Goal: Book appointment/travel/reservation

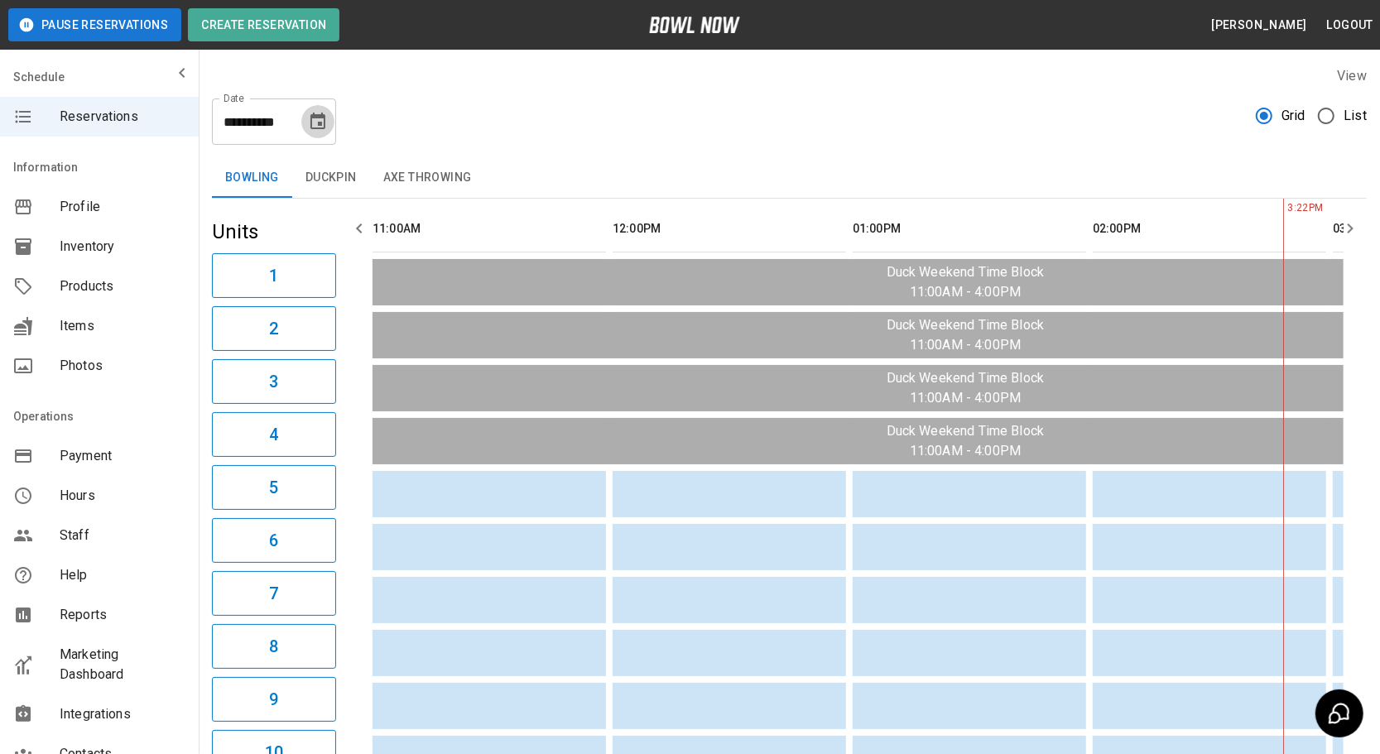
click at [330, 124] on button "Choose date, selected date is Aug 17, 2025" at bounding box center [317, 121] width 33 height 33
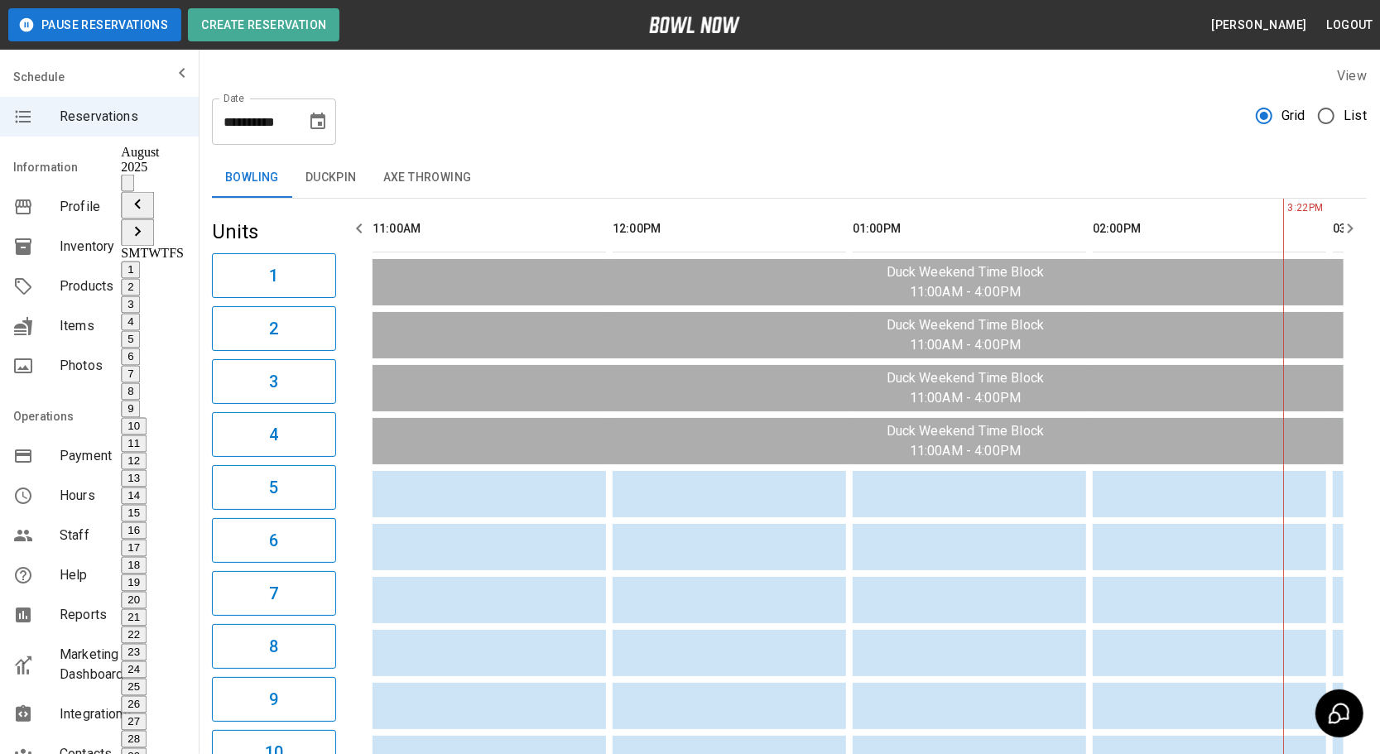
click at [410, 136] on div "**********" at bounding box center [789, 115] width 1155 height 60
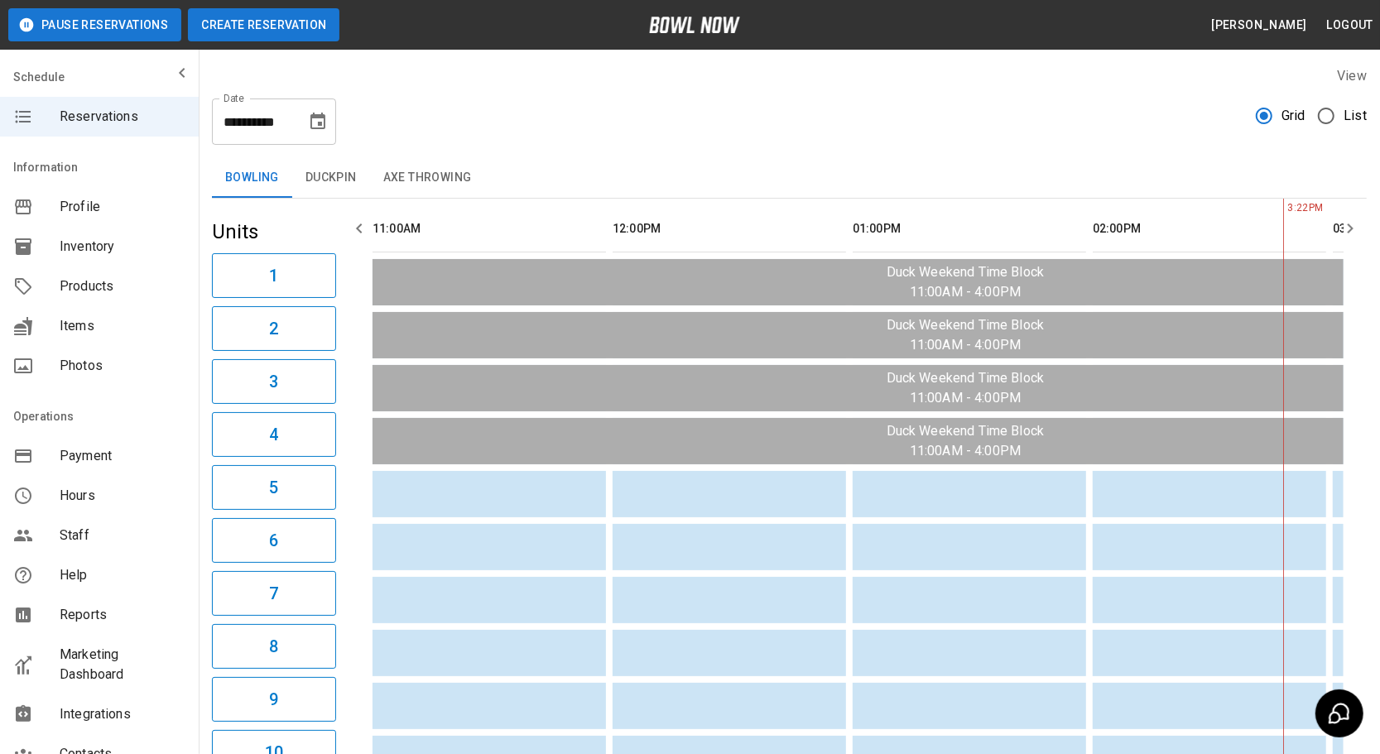
click at [296, 37] on button "Create Reservation" at bounding box center [264, 24] width 152 height 33
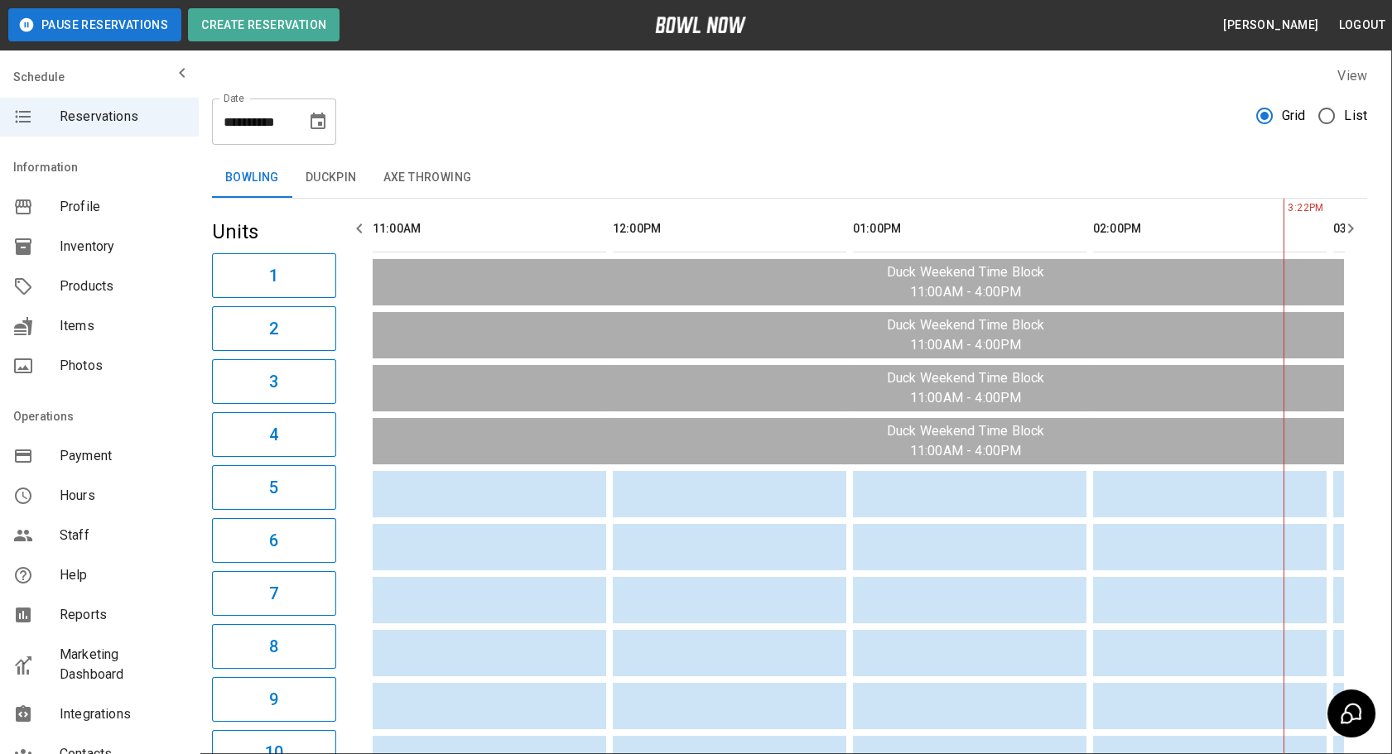
type input "**********"
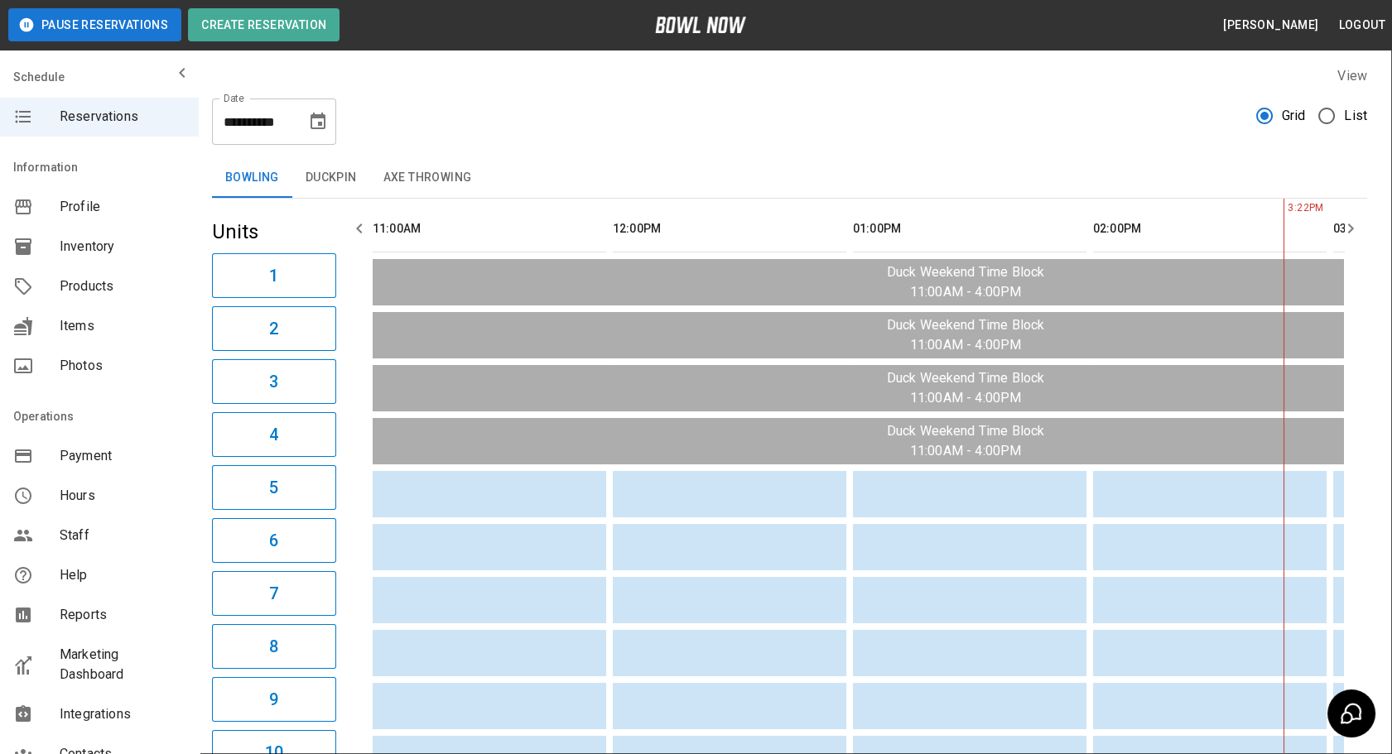
type input "******"
type input "*********"
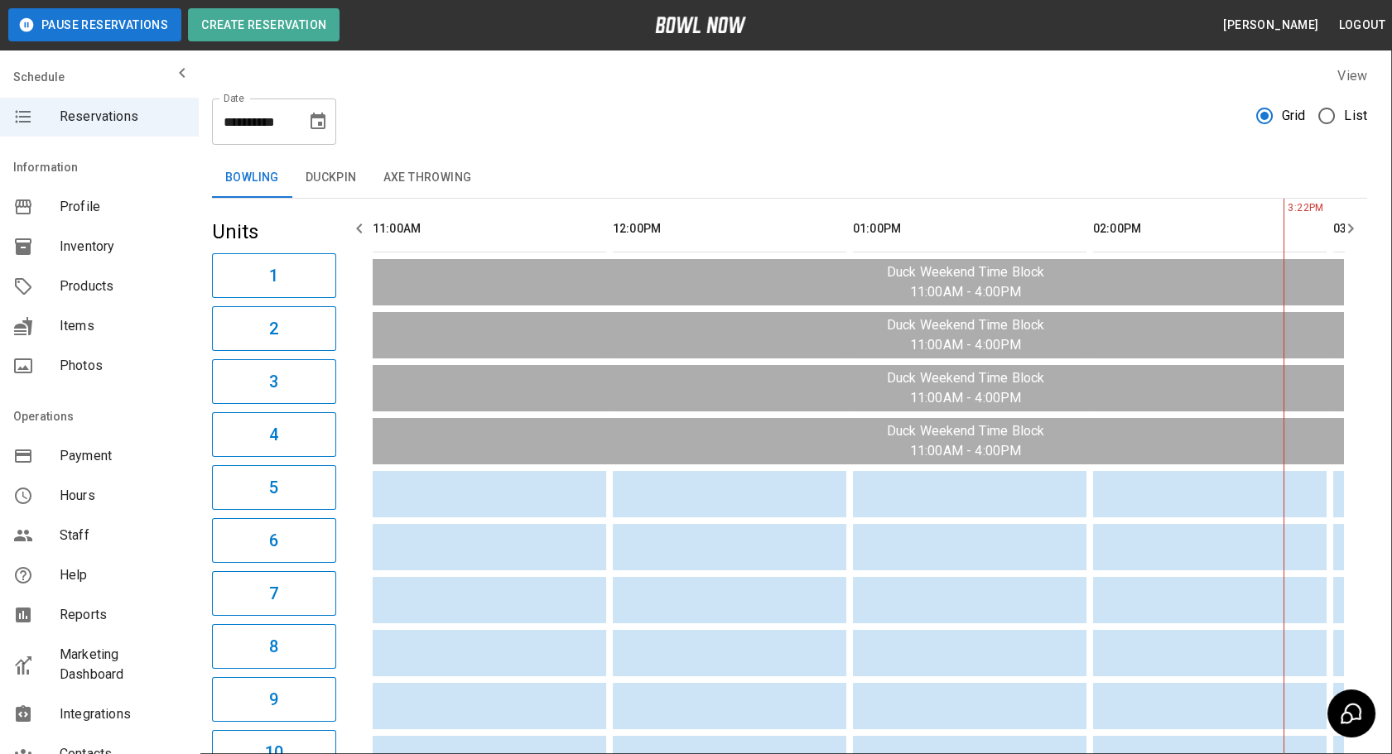
type input "**********"
type input "*"
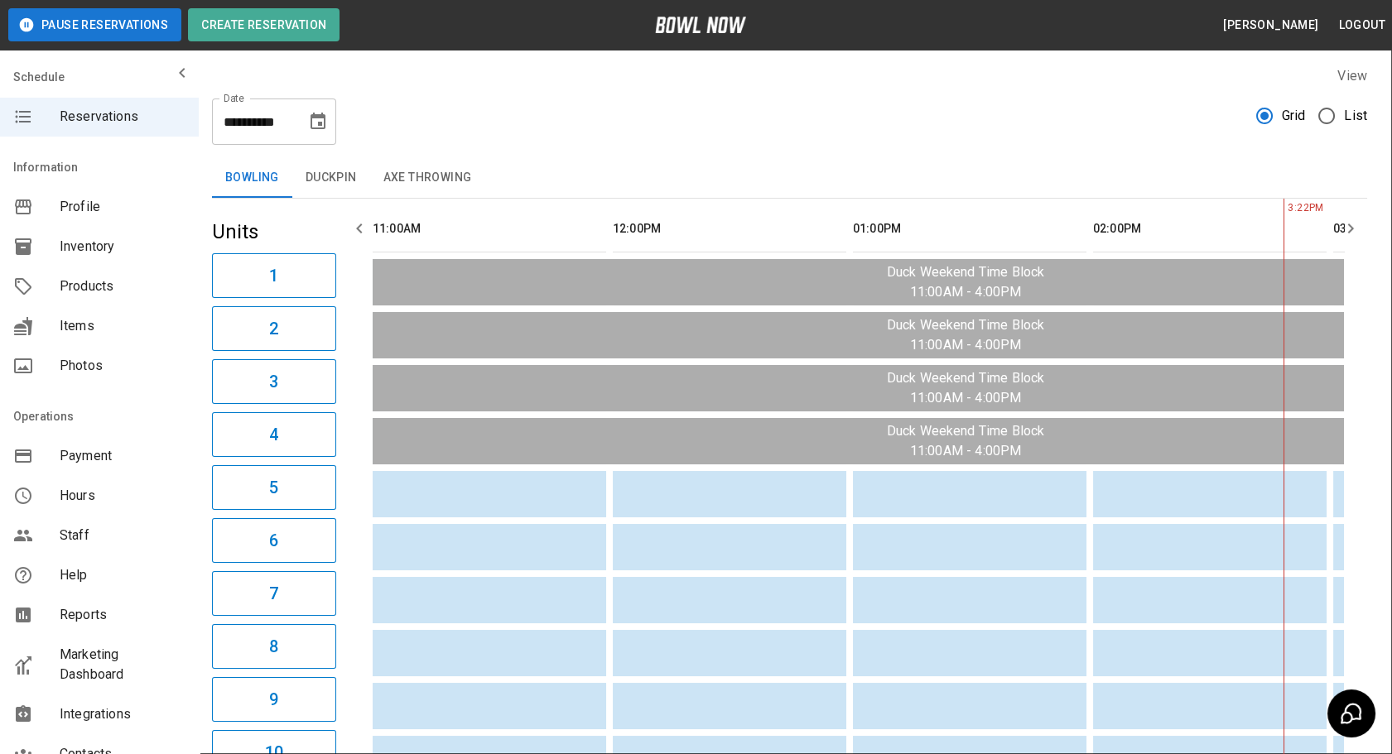
type input "**********"
type textarea "*"
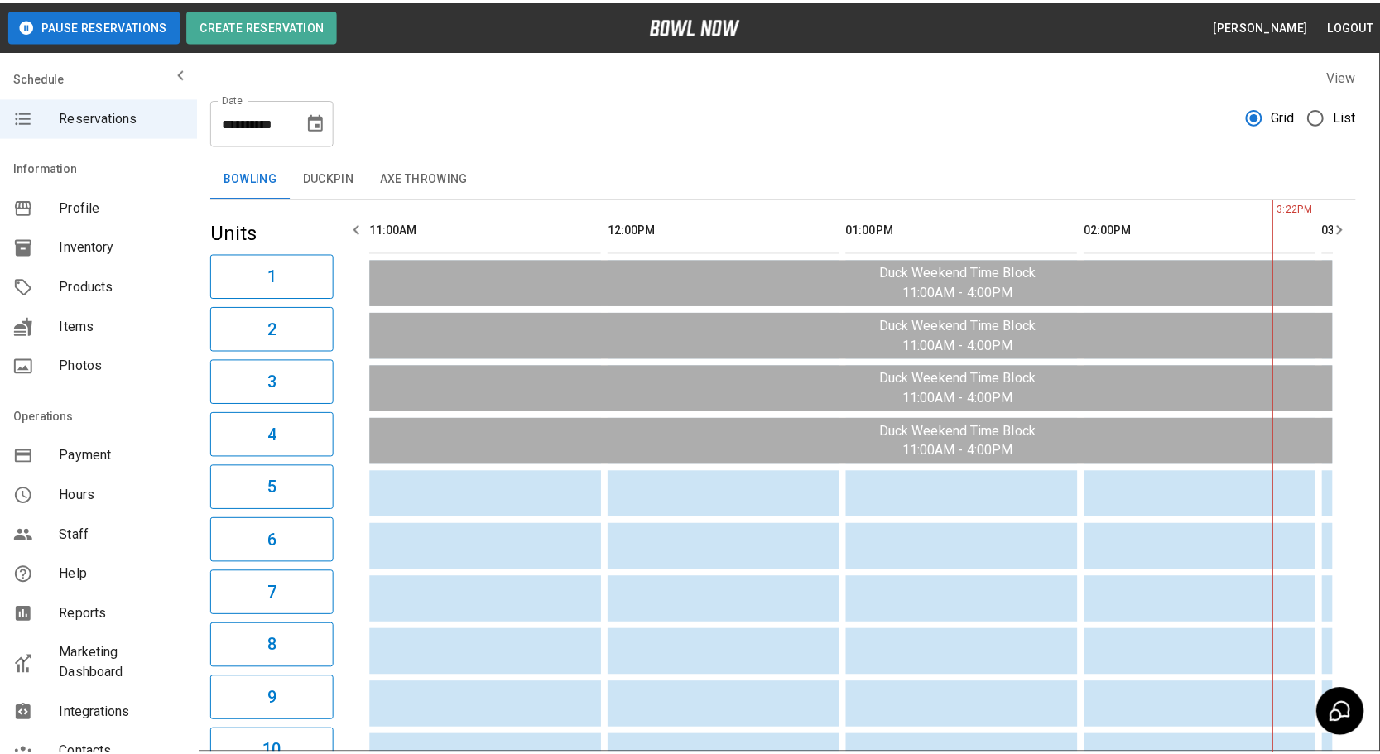
scroll to position [474, 0]
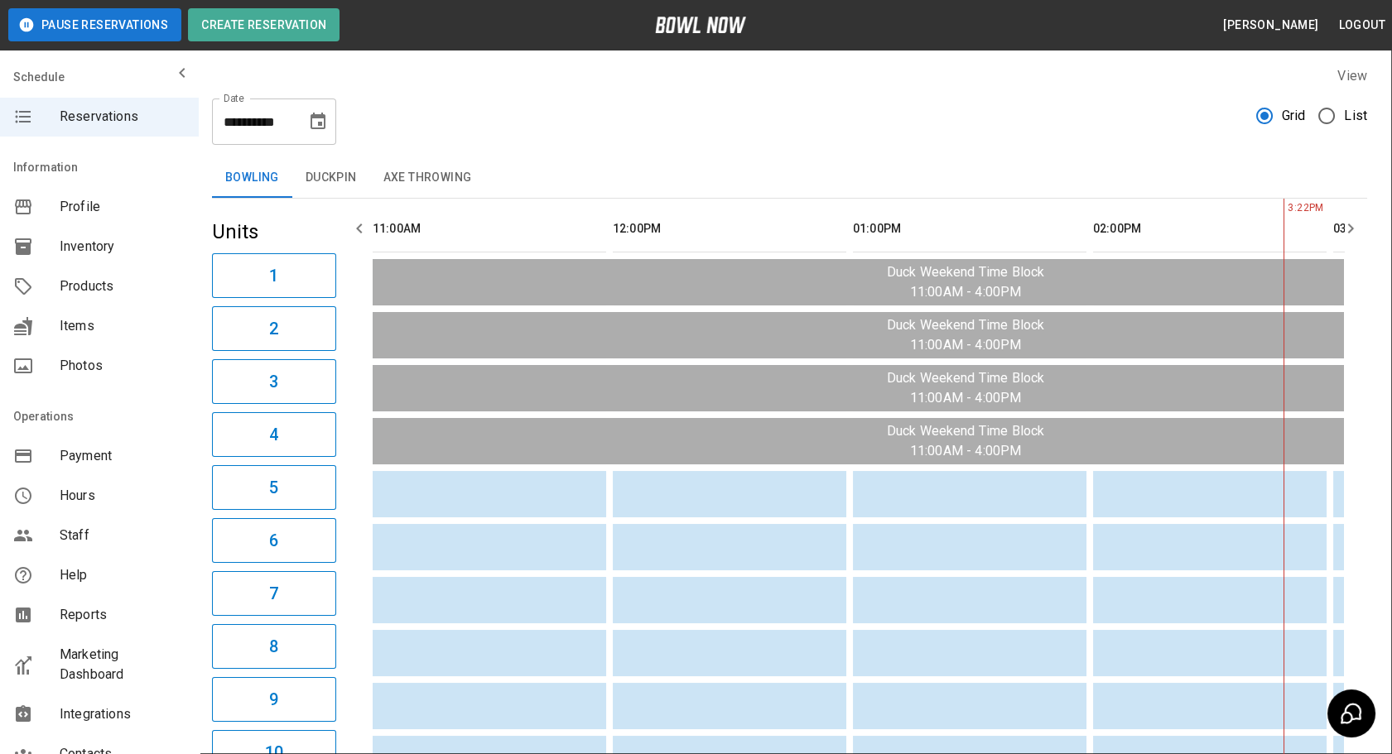
type input "**********"
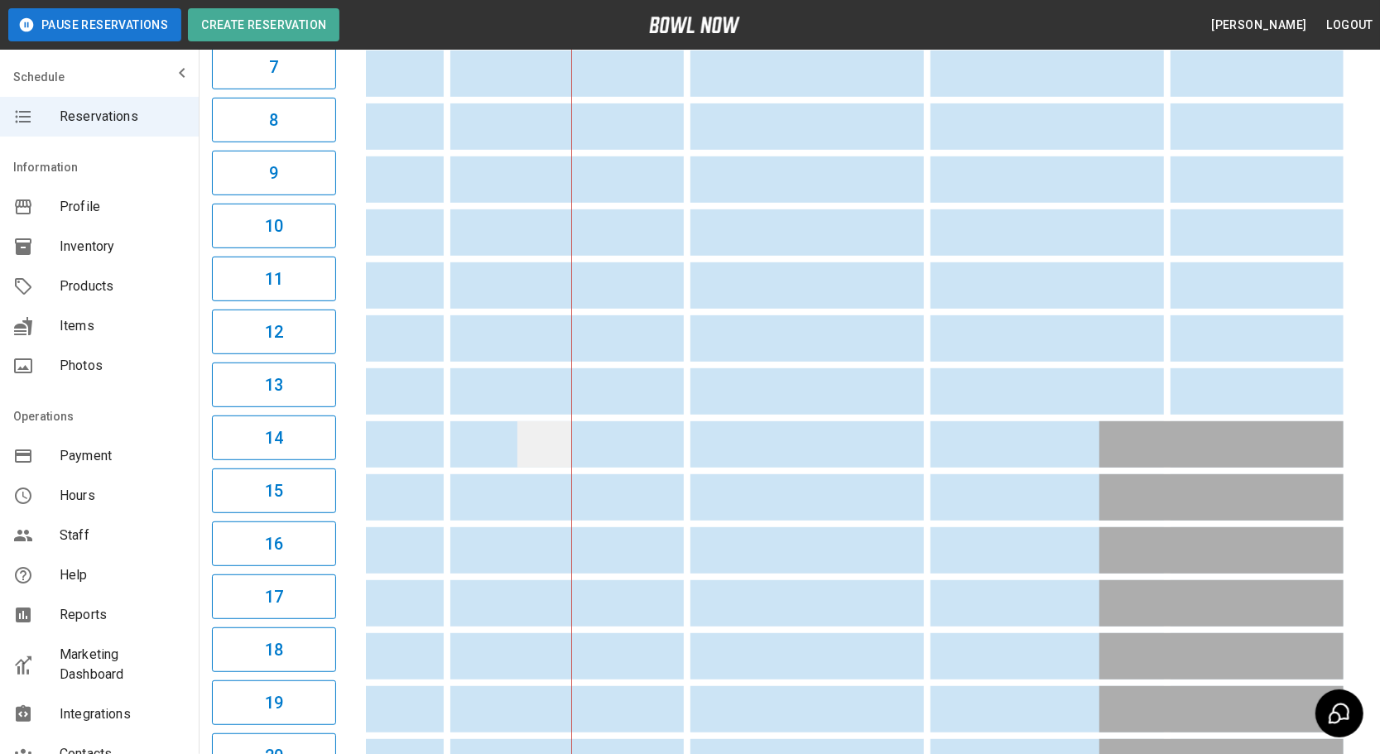
scroll to position [0, 651]
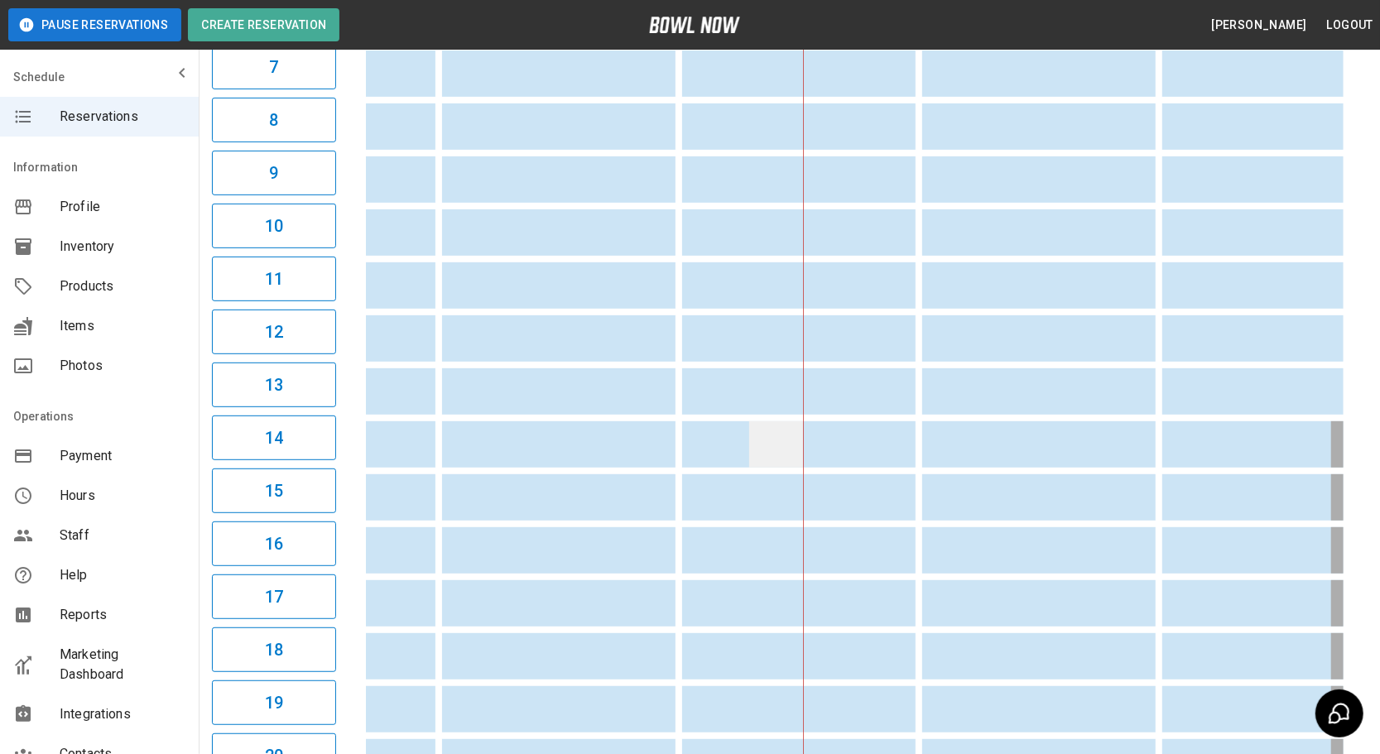
drag, startPoint x: 873, startPoint y: 453, endPoint x: 730, endPoint y: 456, distance: 143.3
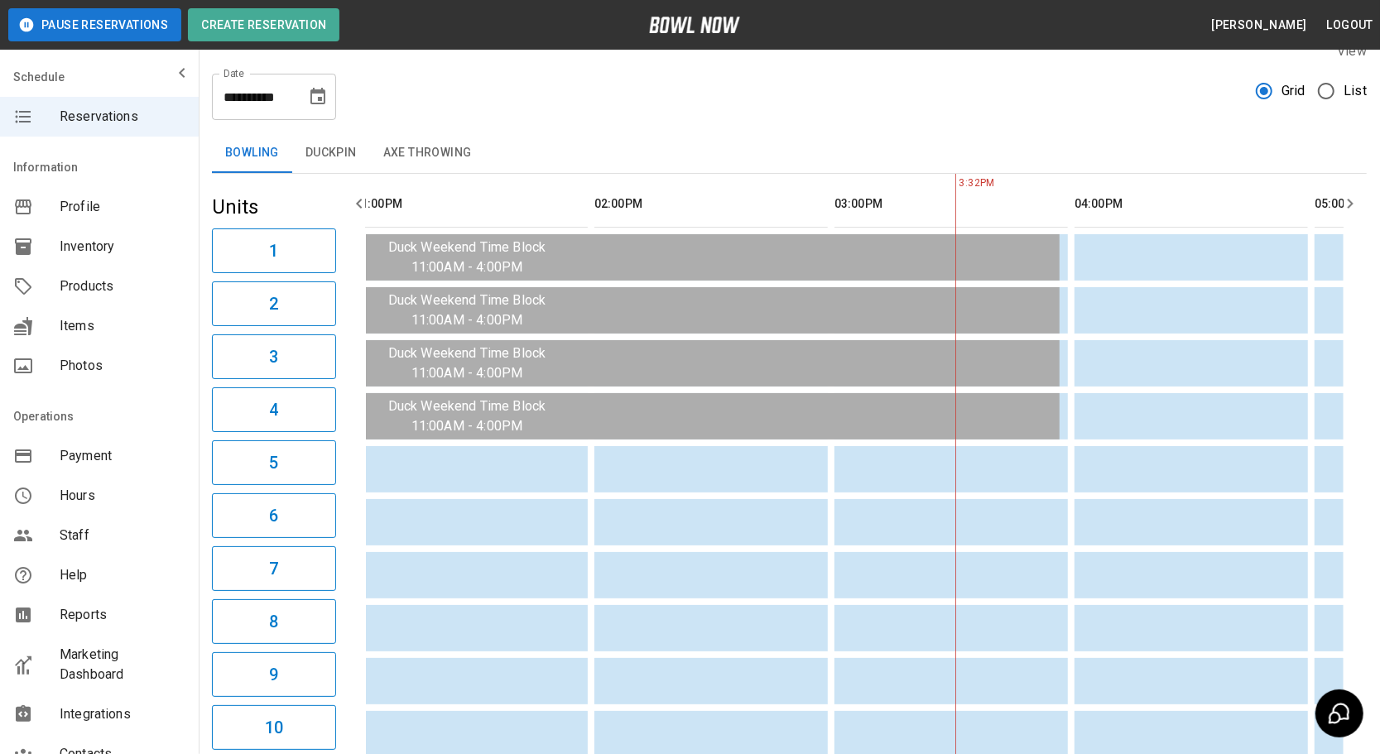
scroll to position [0, 0]
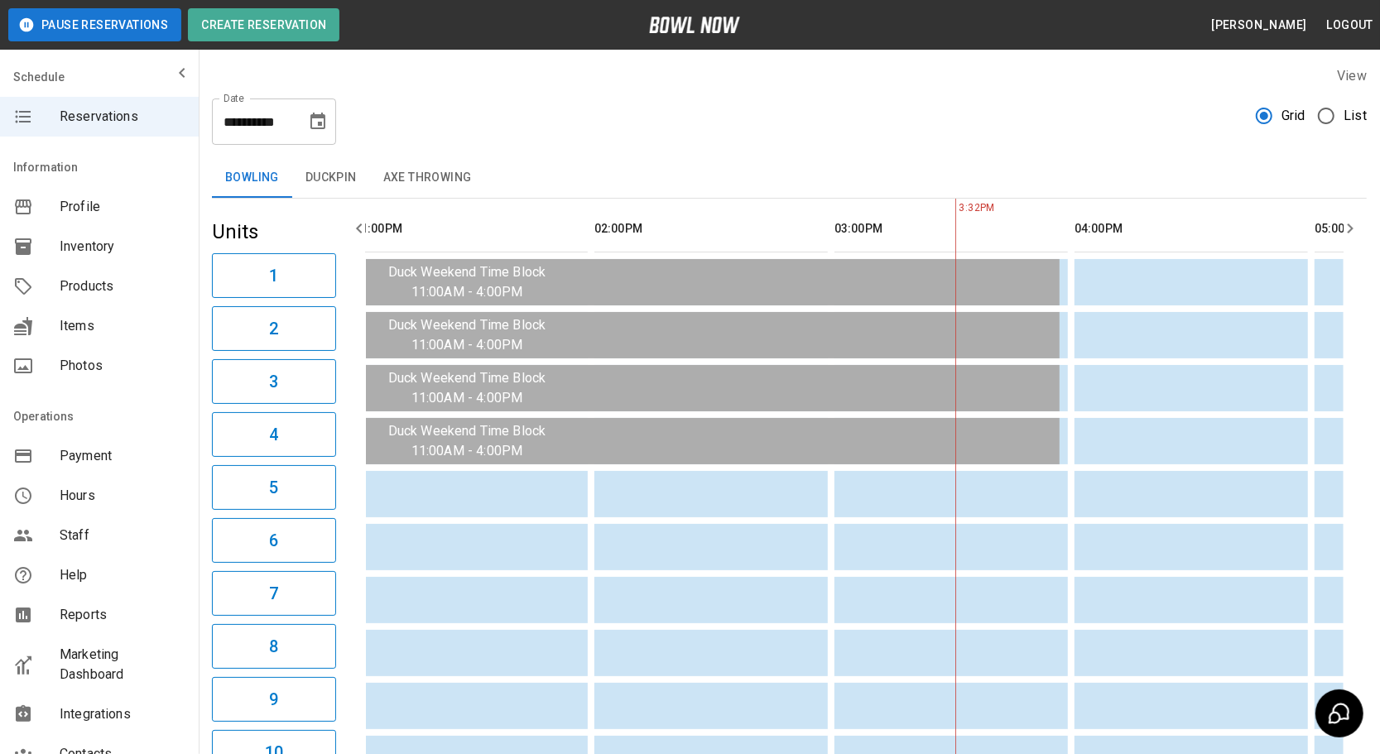
click at [316, 114] on icon "Choose date, selected date is Aug 17, 2025" at bounding box center [318, 121] width 15 height 17
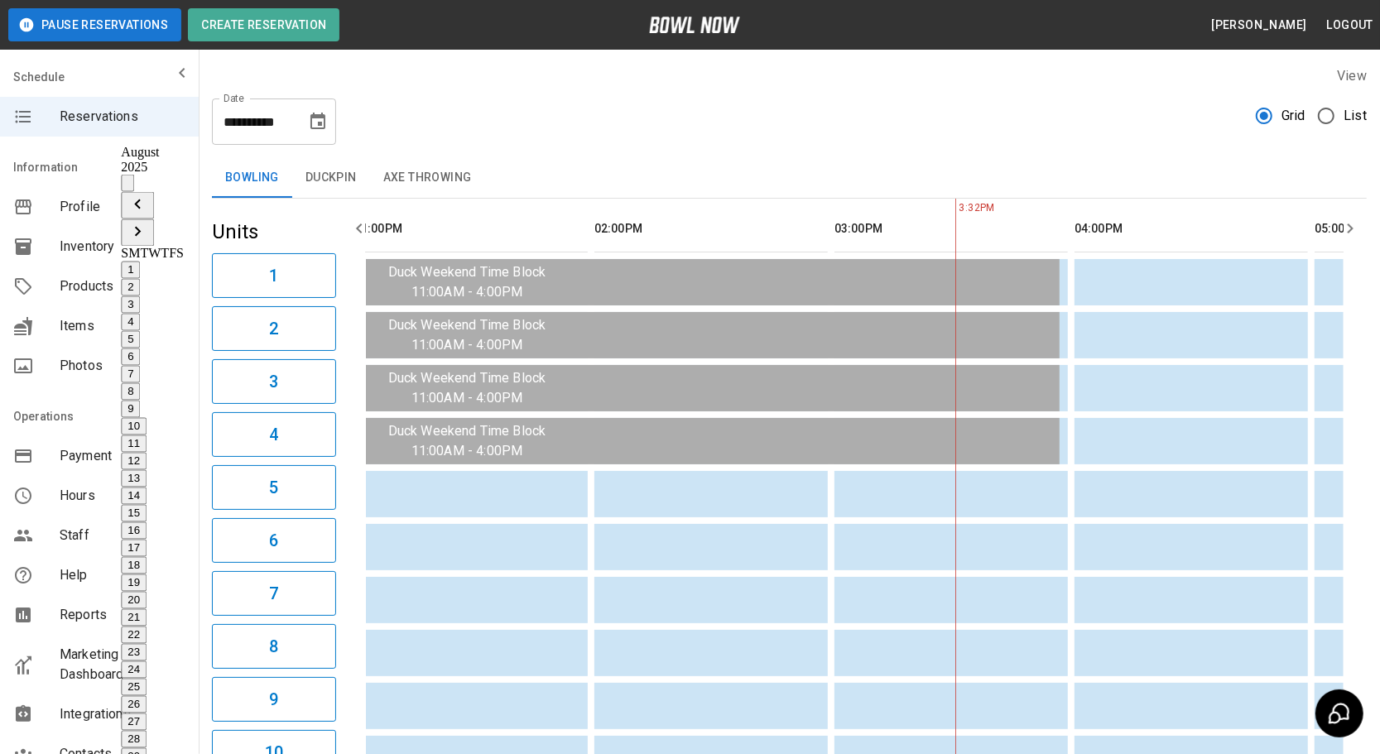
click at [144, 662] on button "24" at bounding box center [134, 670] width 26 height 17
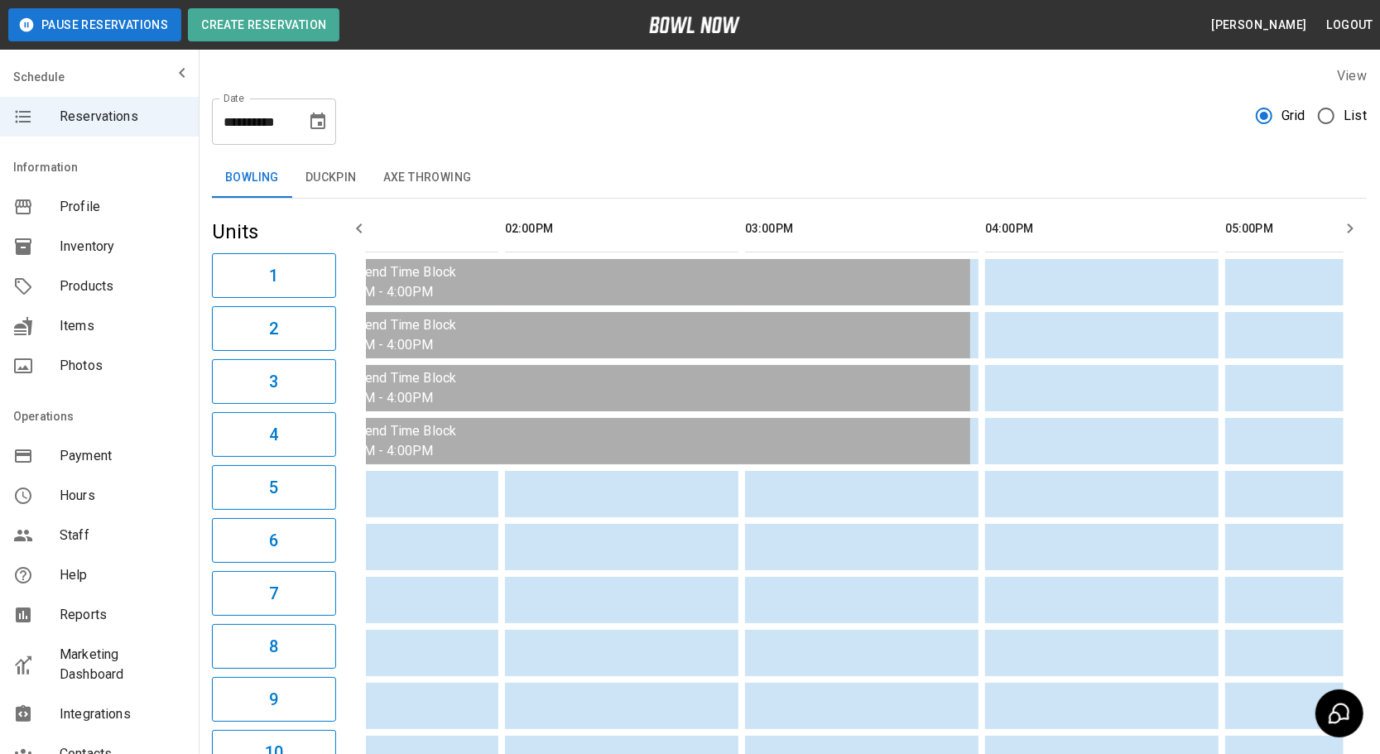
scroll to position [0, 1624]
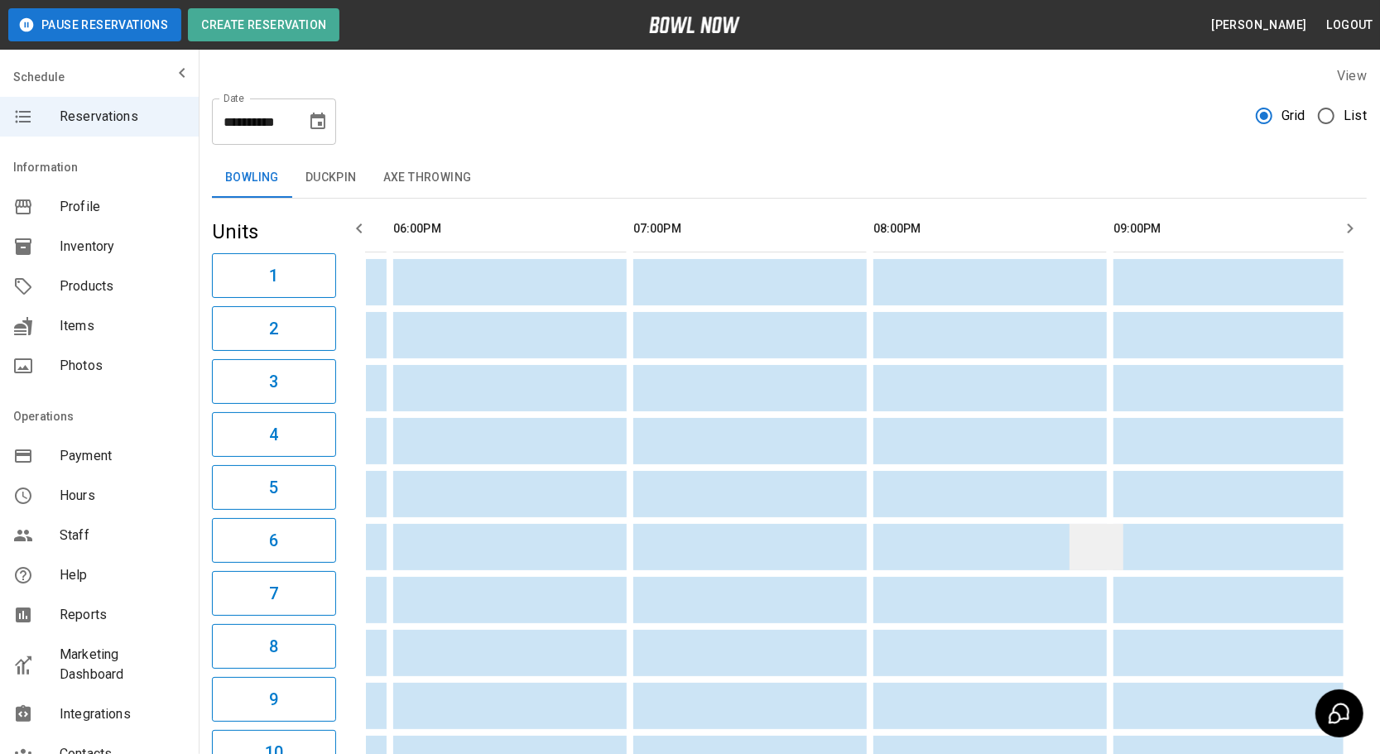
drag, startPoint x: 604, startPoint y: 561, endPoint x: 1066, endPoint y: 564, distance: 462.1
click at [323, 123] on icon "Choose date, selected date is Aug 24, 2025" at bounding box center [318, 122] width 20 height 20
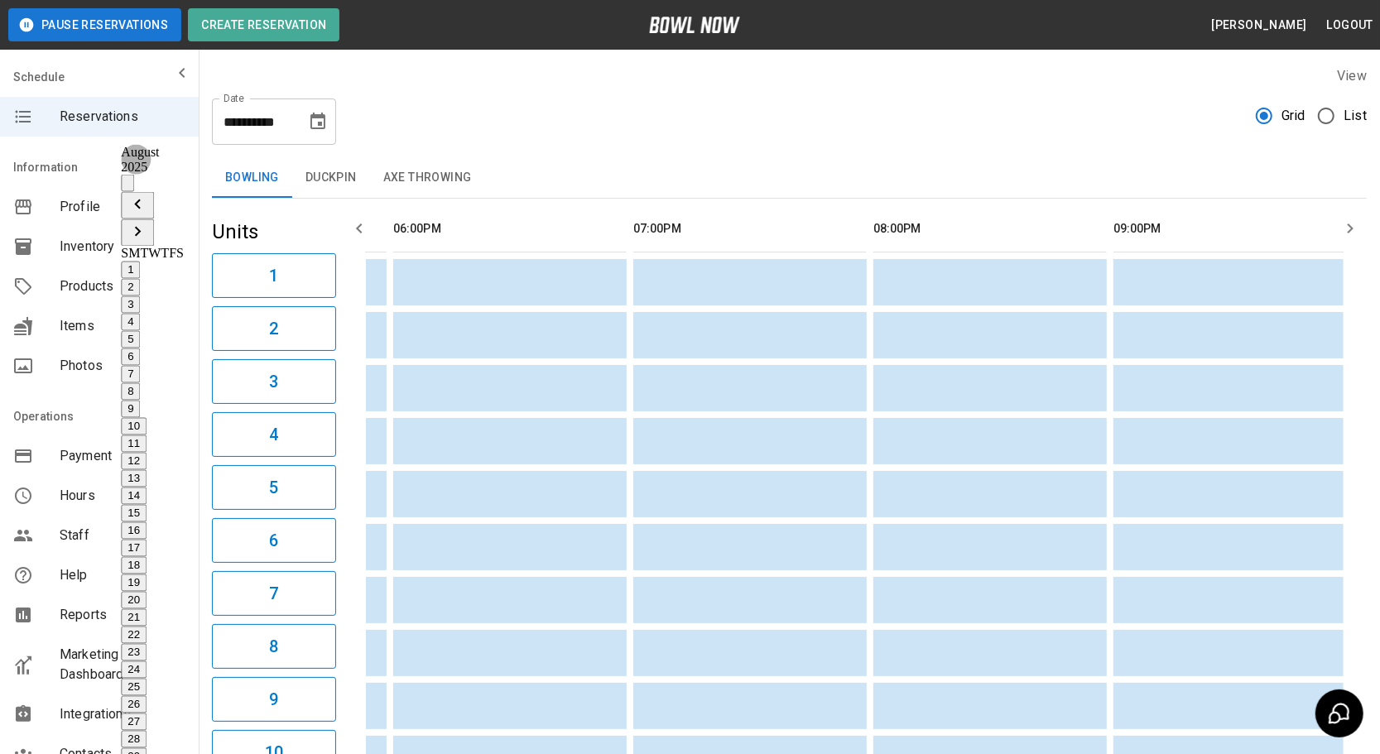
click at [147, 627] on button "22" at bounding box center [134, 635] width 26 height 17
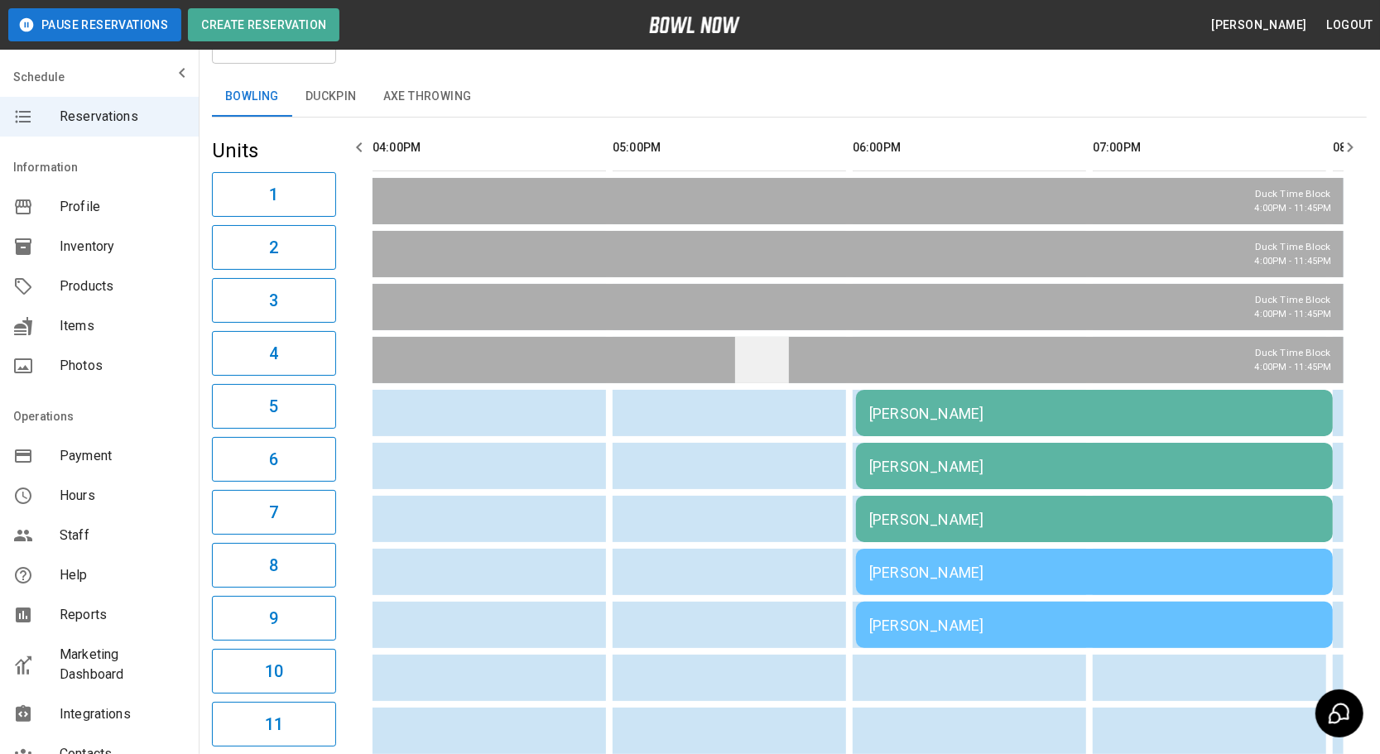
scroll to position [225, 0]
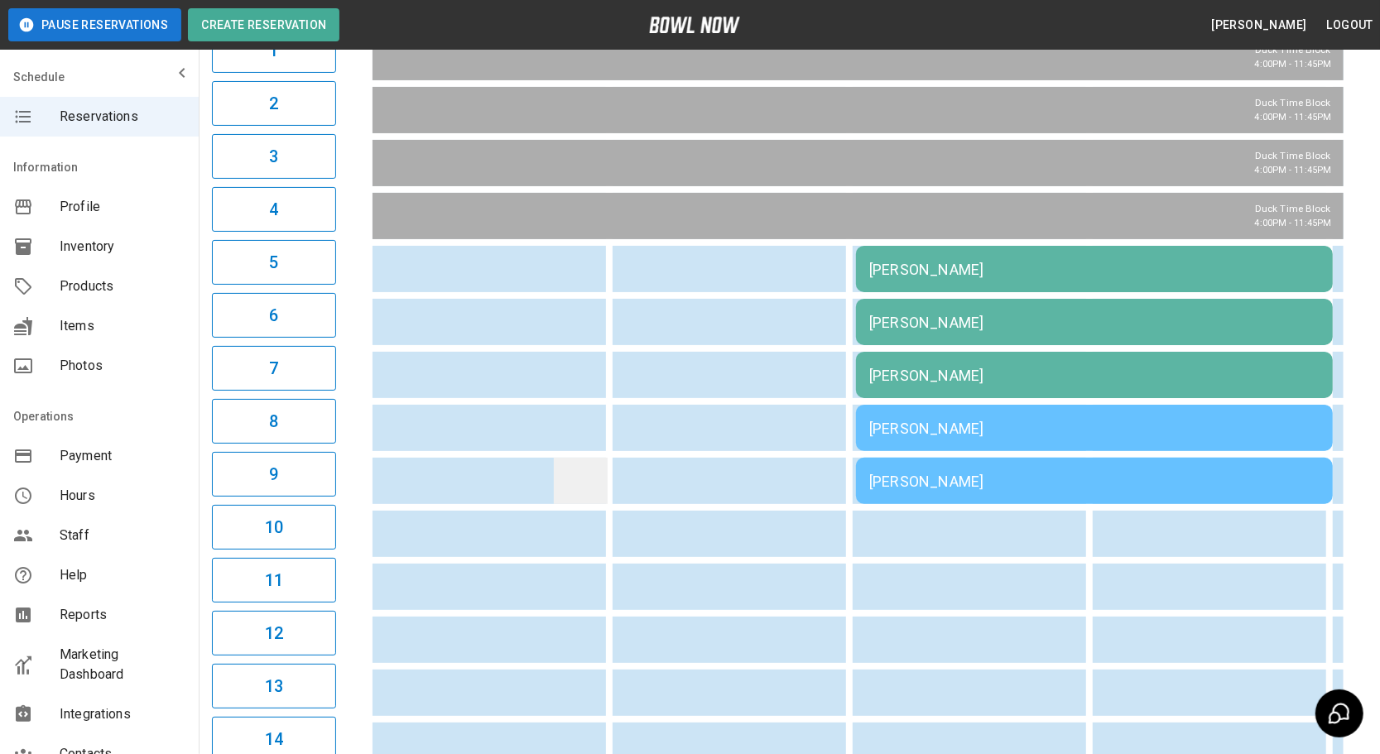
drag, startPoint x: 769, startPoint y: 476, endPoint x: 558, endPoint y: 480, distance: 211.2
click at [994, 278] on div "[PERSON_NAME]" at bounding box center [1094, 269] width 450 height 17
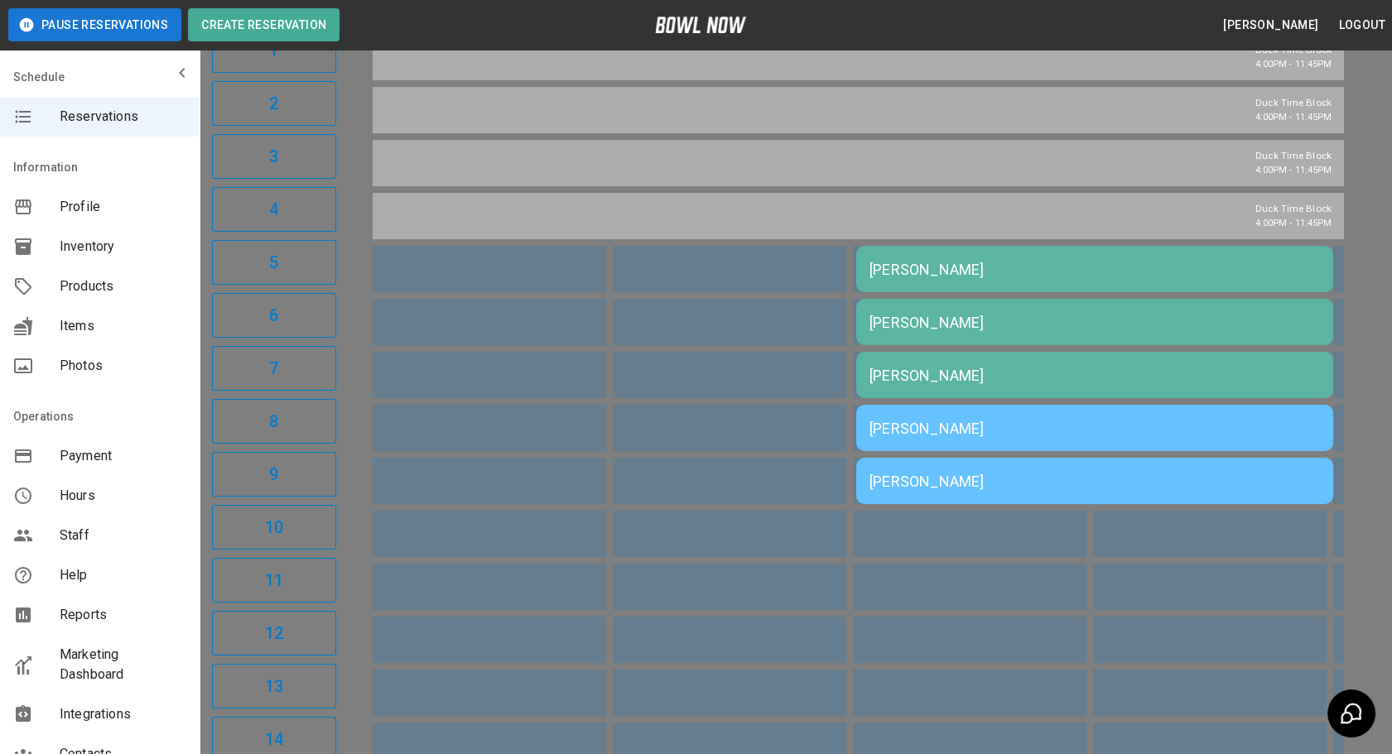
scroll to position [26, 0]
click at [967, 552] on div at bounding box center [696, 377] width 1392 height 754
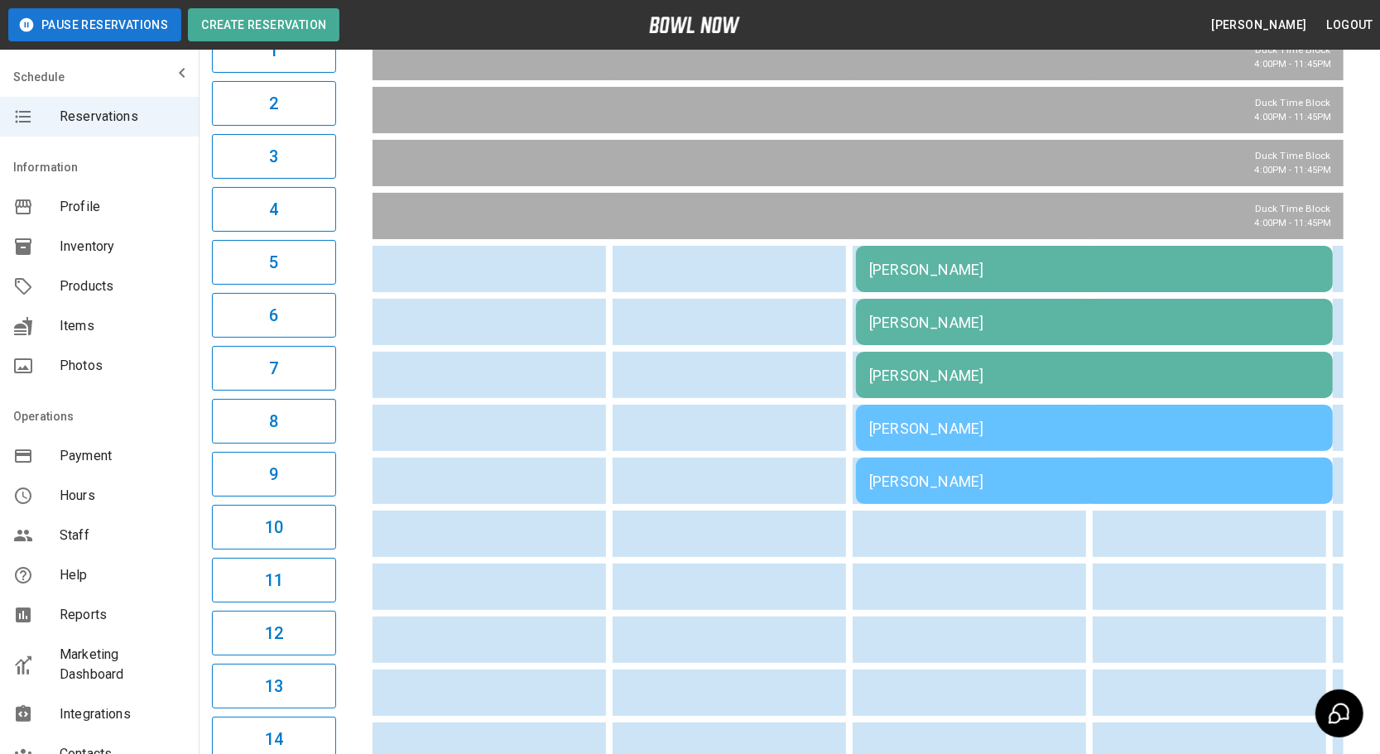
click at [967, 426] on div "[PERSON_NAME]" at bounding box center [1094, 428] width 450 height 17
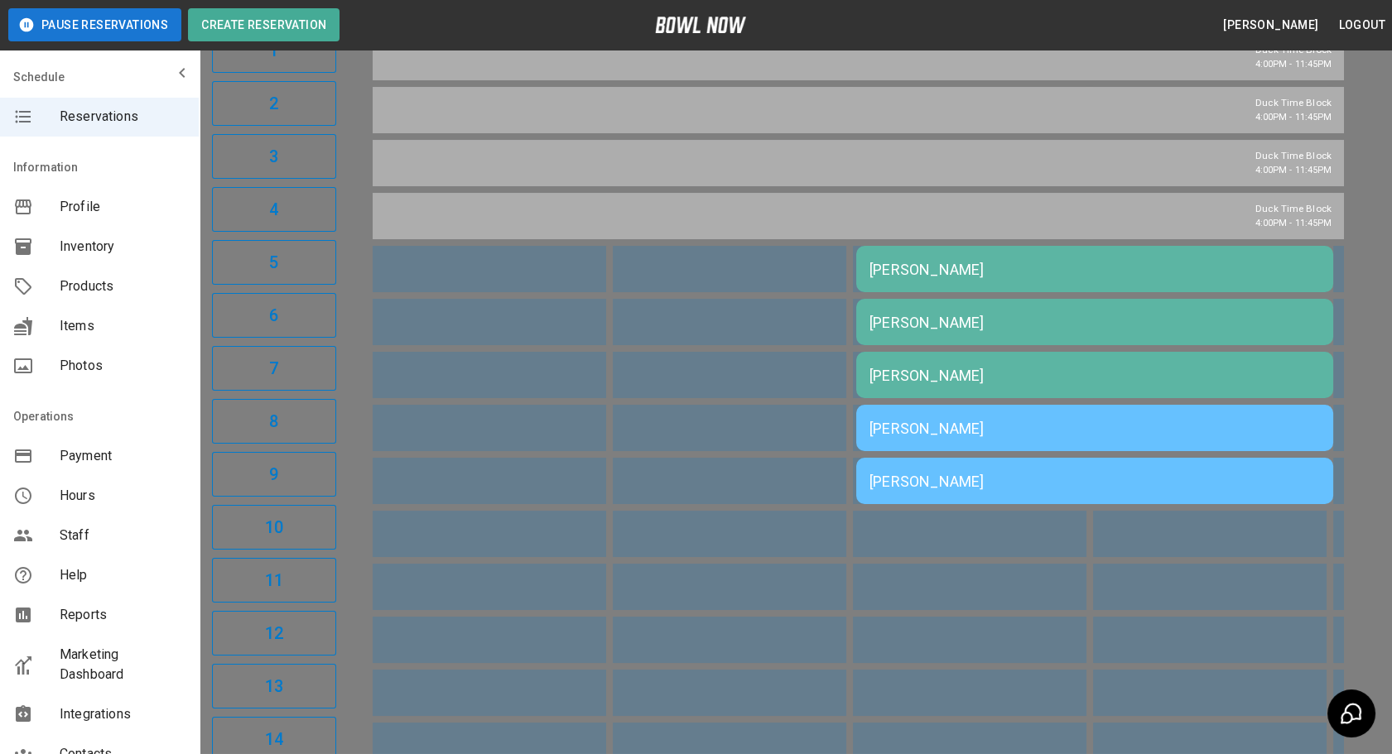
click at [984, 556] on div at bounding box center [696, 377] width 1392 height 754
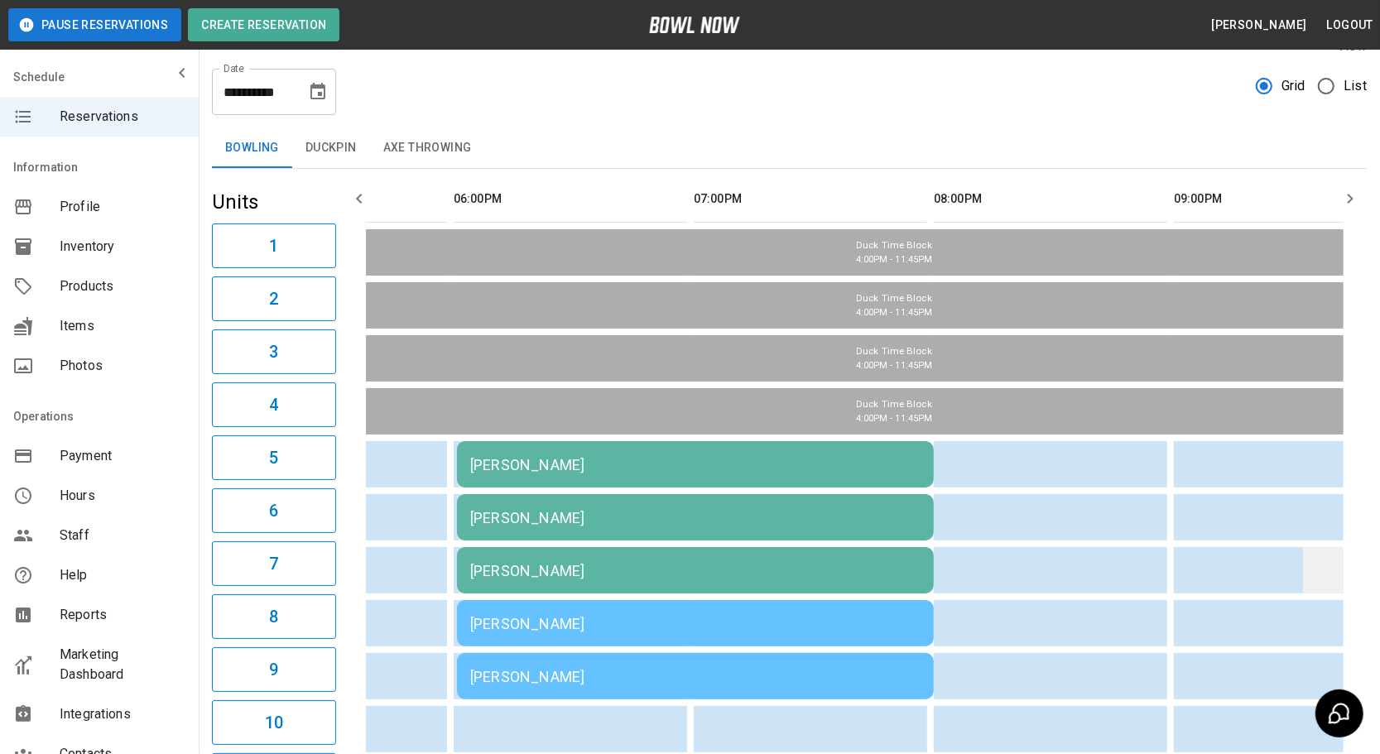
scroll to position [0, 0]
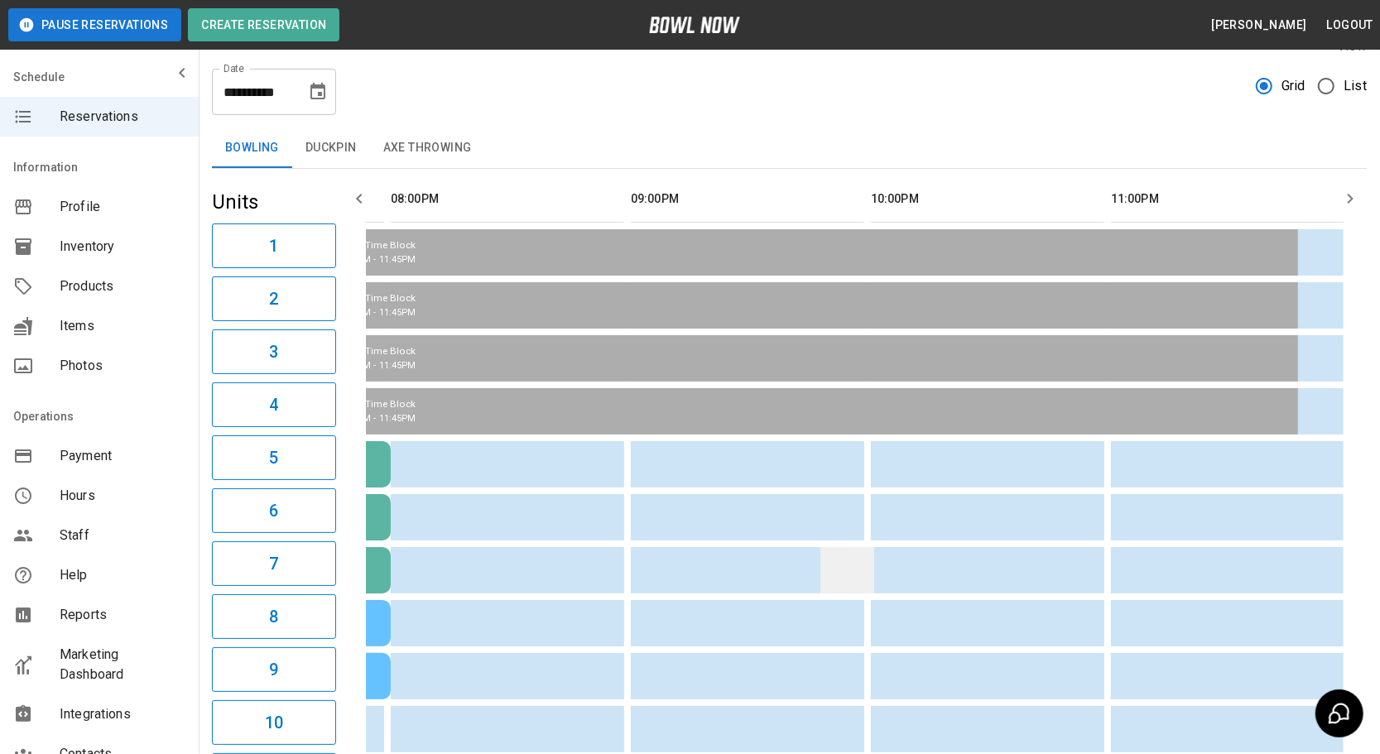
drag, startPoint x: 499, startPoint y: 587, endPoint x: 853, endPoint y: 562, distance: 355.3
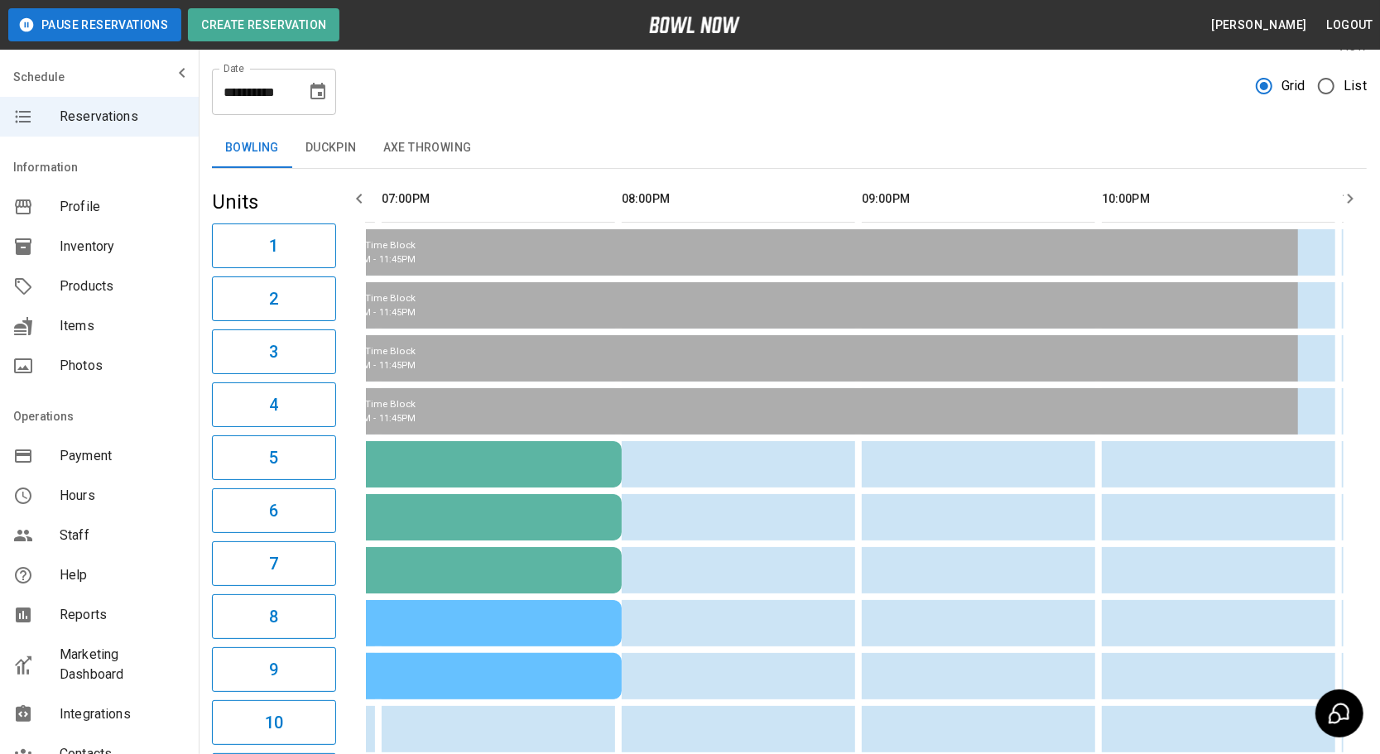
drag, startPoint x: 759, startPoint y: 500, endPoint x: 400, endPoint y: 441, distance: 364.3
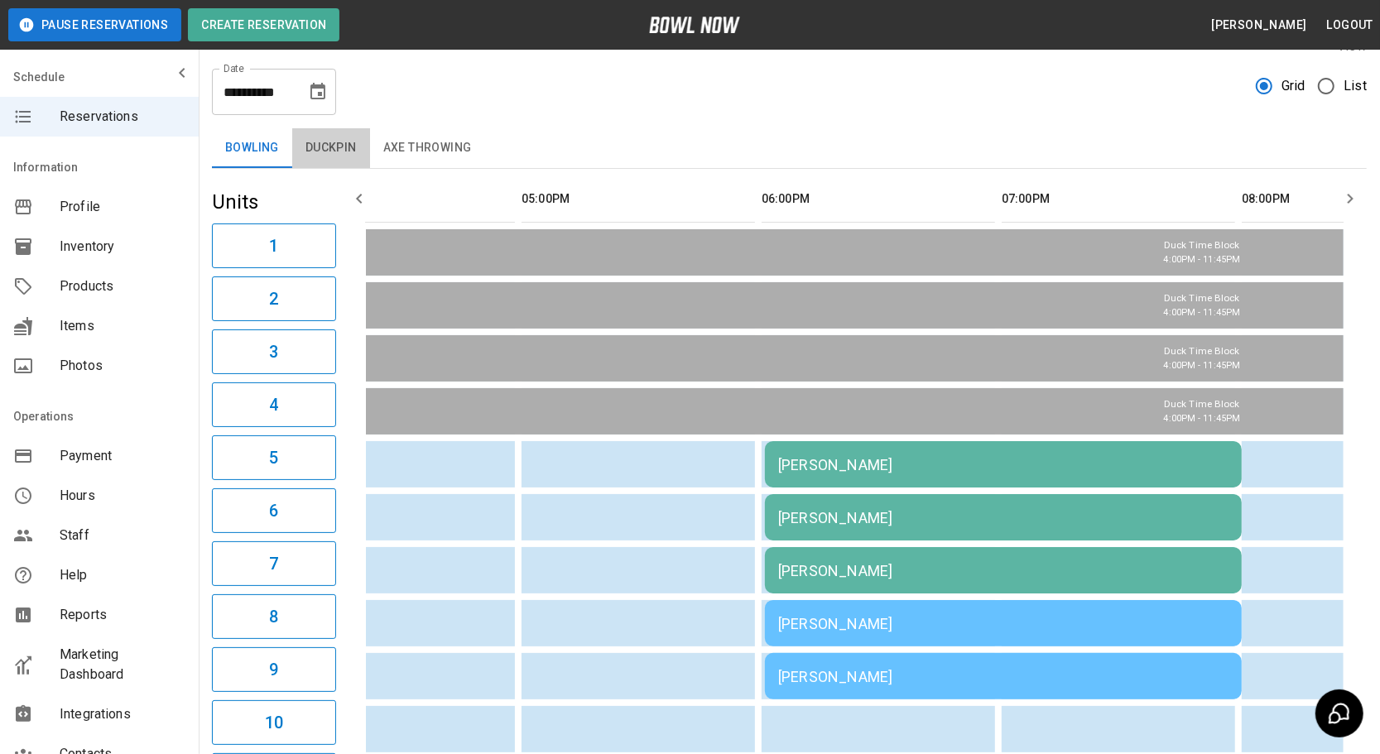
click at [333, 162] on button "Duckpin" at bounding box center [331, 148] width 78 height 40
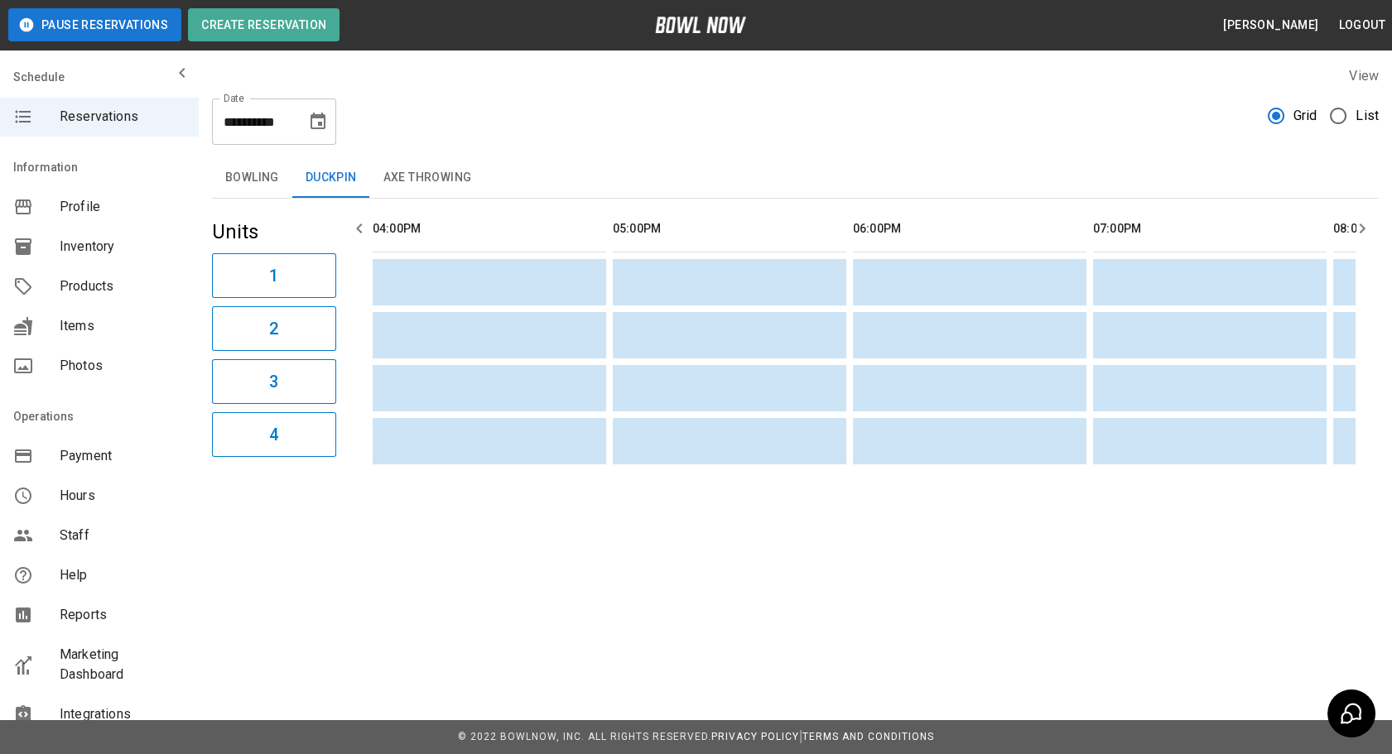
drag, startPoint x: 486, startPoint y: 276, endPoint x: 260, endPoint y: 234, distance: 230.0
click at [397, 175] on button "Axe Throwing" at bounding box center [427, 178] width 115 height 40
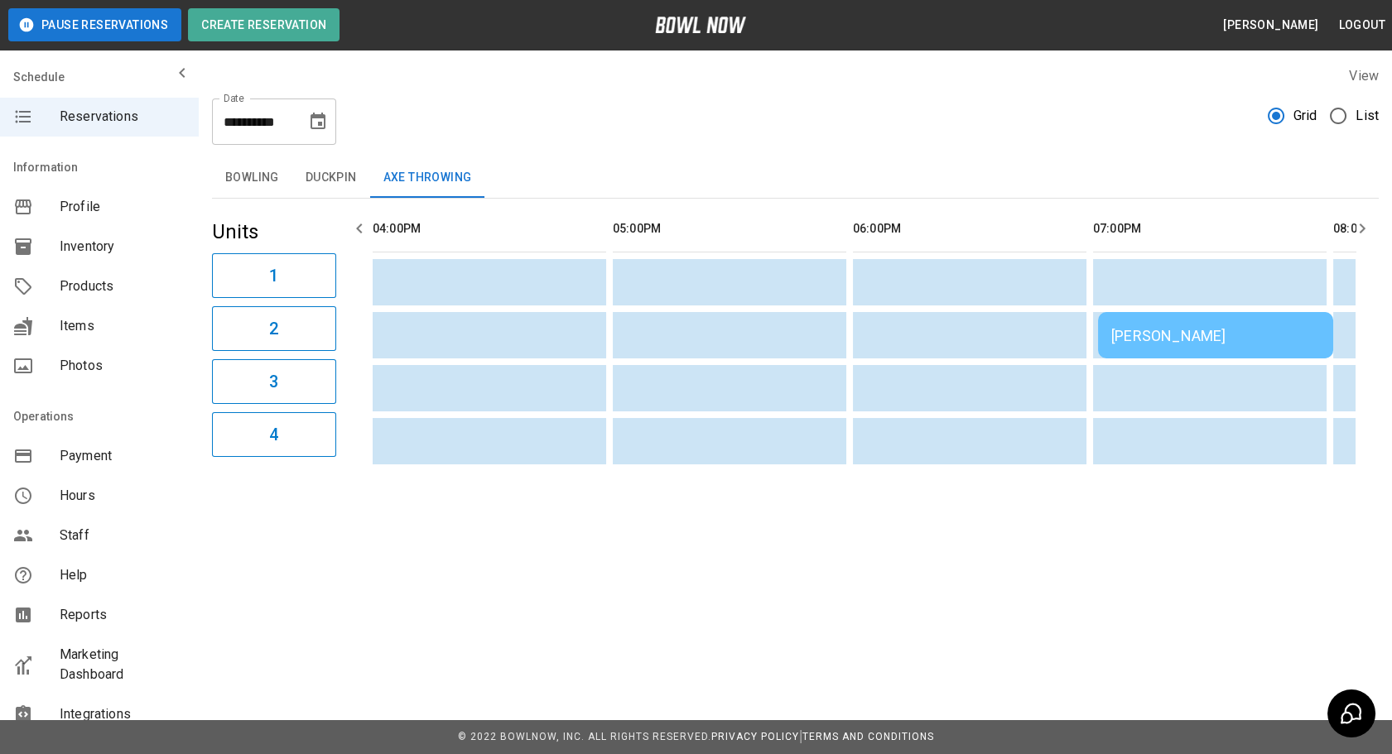
drag, startPoint x: 518, startPoint y: 350, endPoint x: 152, endPoint y: 336, distance: 366.3
click at [315, 124] on icon "Choose date, selected date is Aug 22, 2025" at bounding box center [318, 122] width 20 height 20
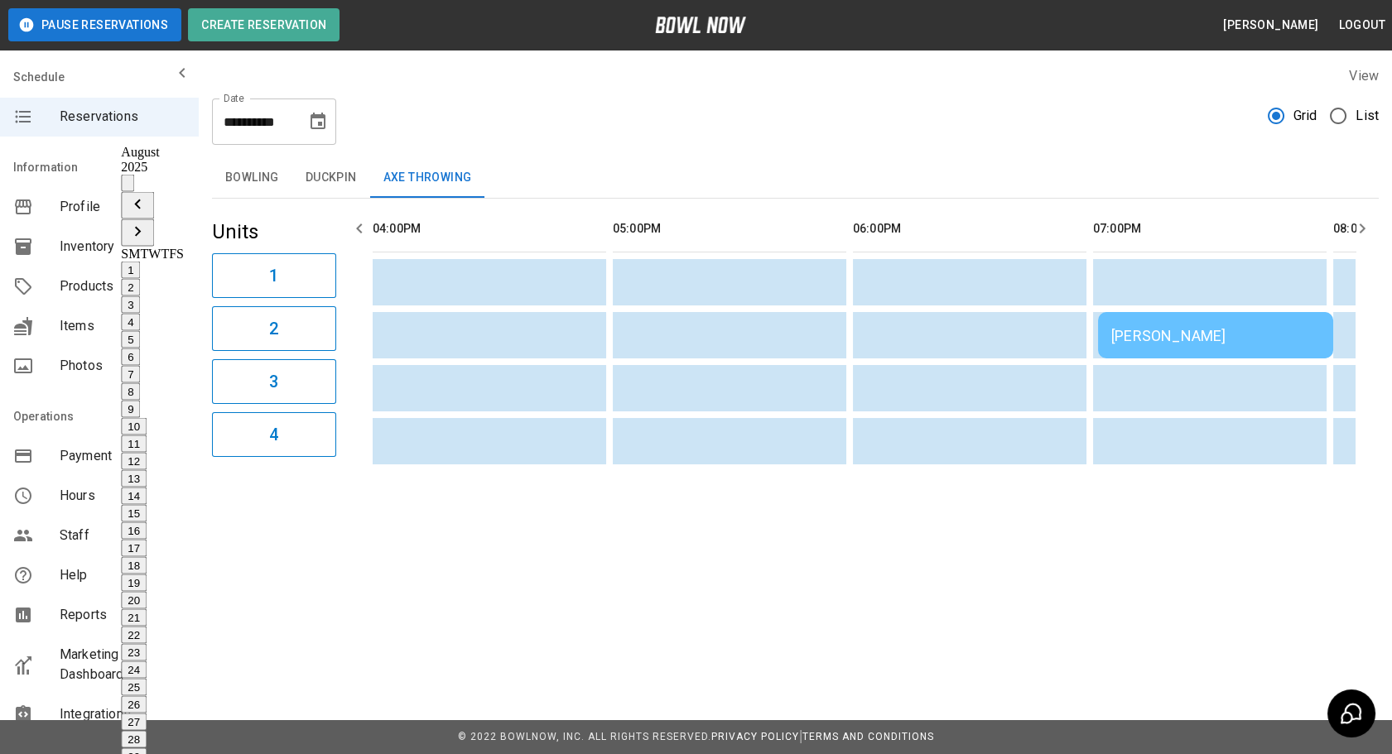
click at [147, 644] on button "23" at bounding box center [134, 652] width 26 height 17
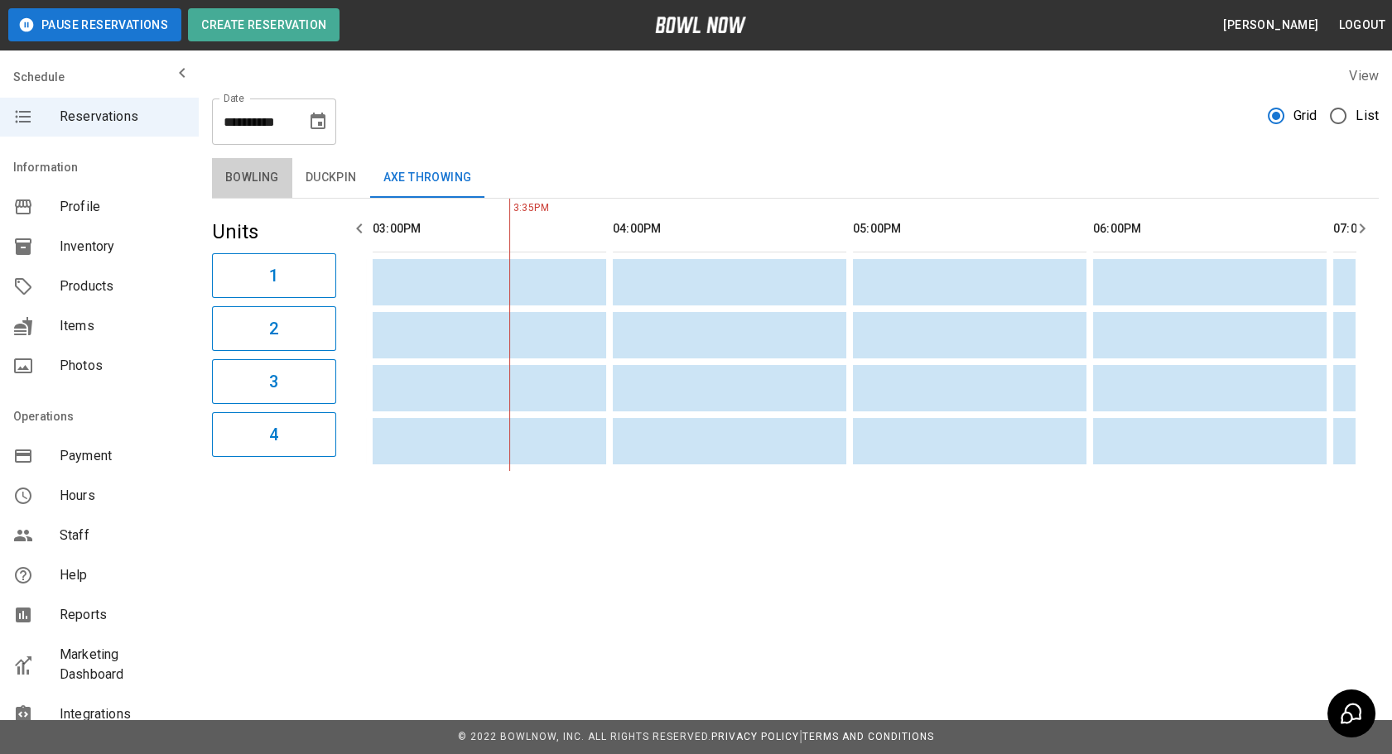
click at [260, 184] on button "Bowling" at bounding box center [252, 178] width 80 height 40
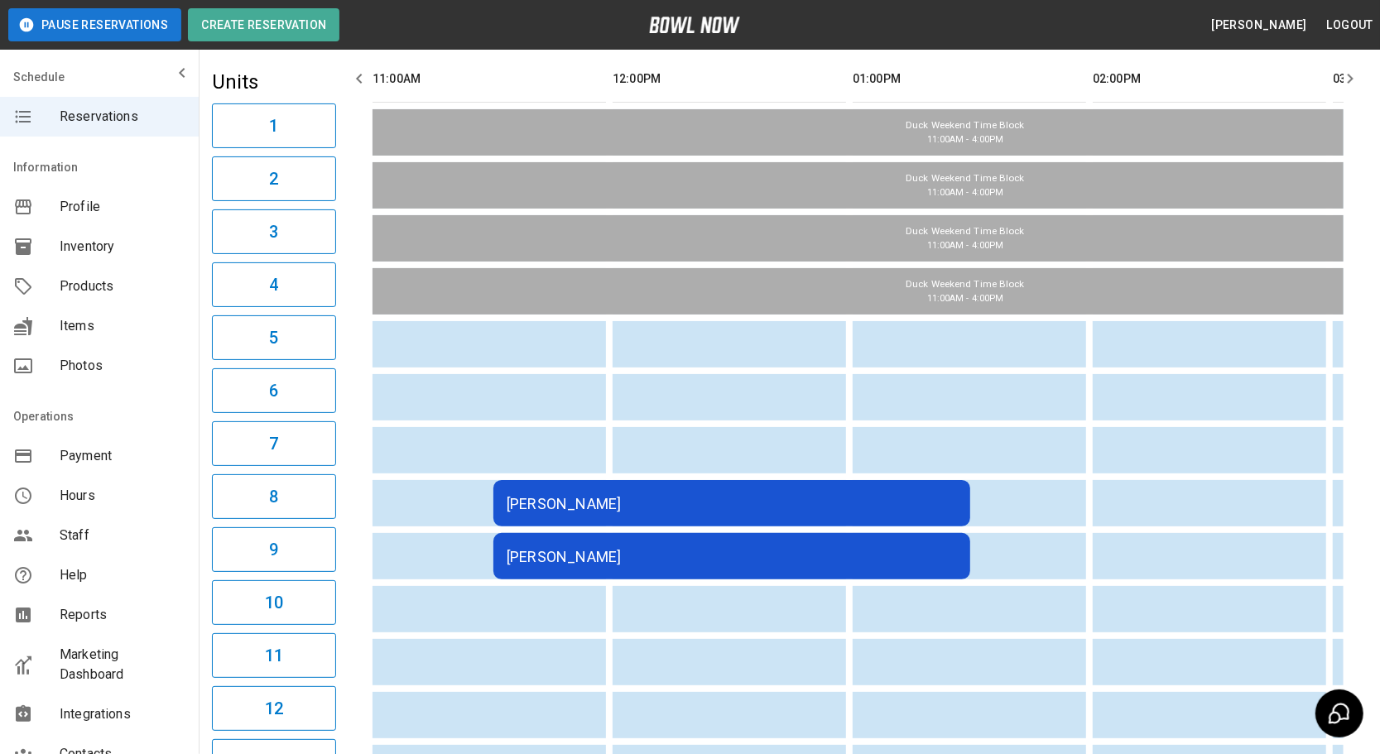
drag, startPoint x: 873, startPoint y: 365, endPoint x: 547, endPoint y: 425, distance: 331.7
click at [636, 503] on div "[PERSON_NAME]" at bounding box center [732, 503] width 450 height 17
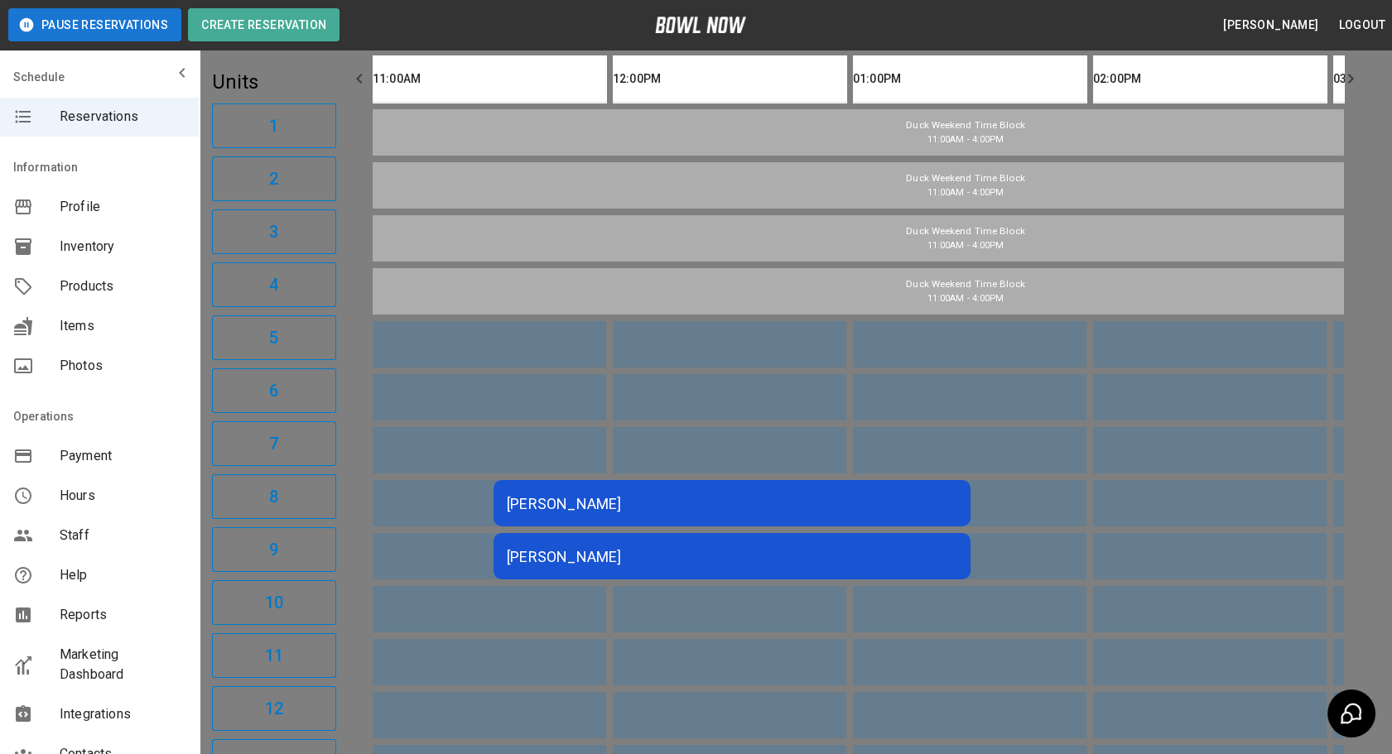
click at [1091, 576] on div at bounding box center [696, 377] width 1392 height 754
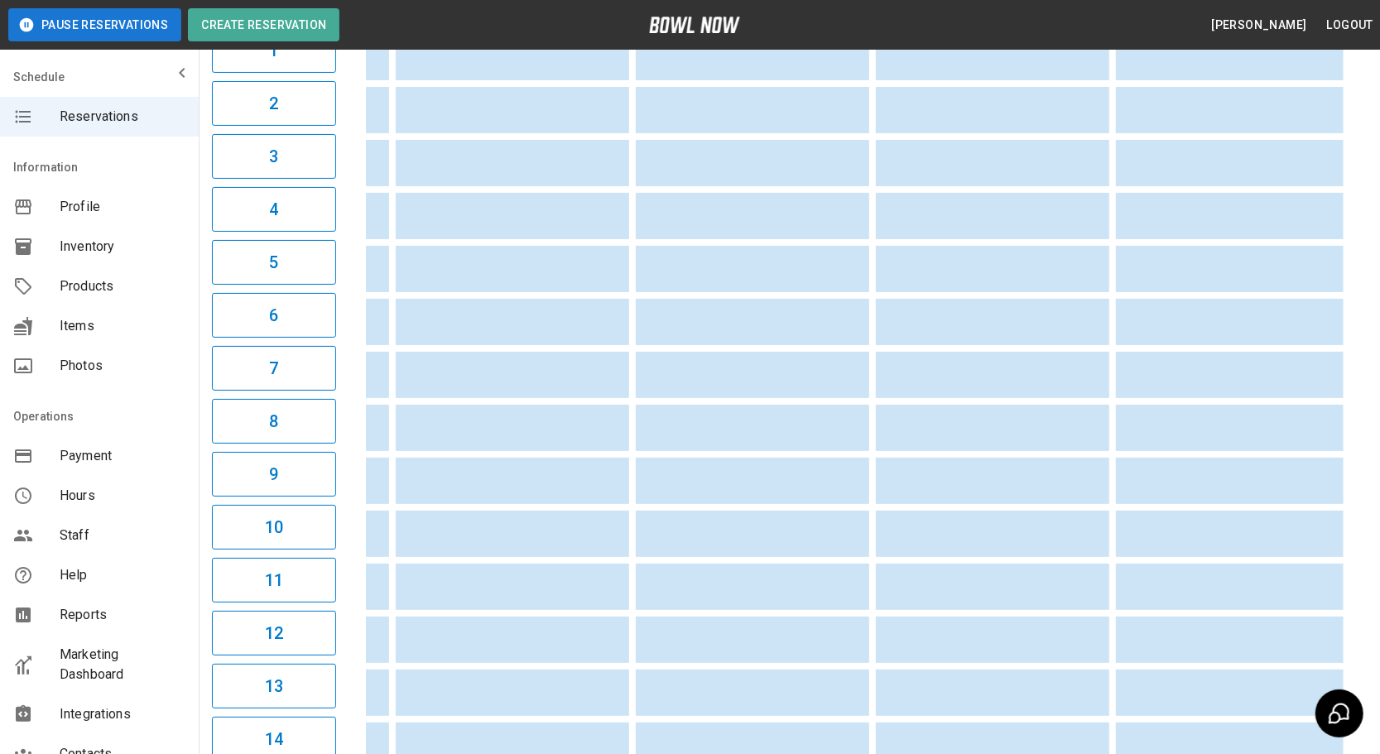
drag, startPoint x: 563, startPoint y: 585, endPoint x: 1095, endPoint y: 551, distance: 532.7
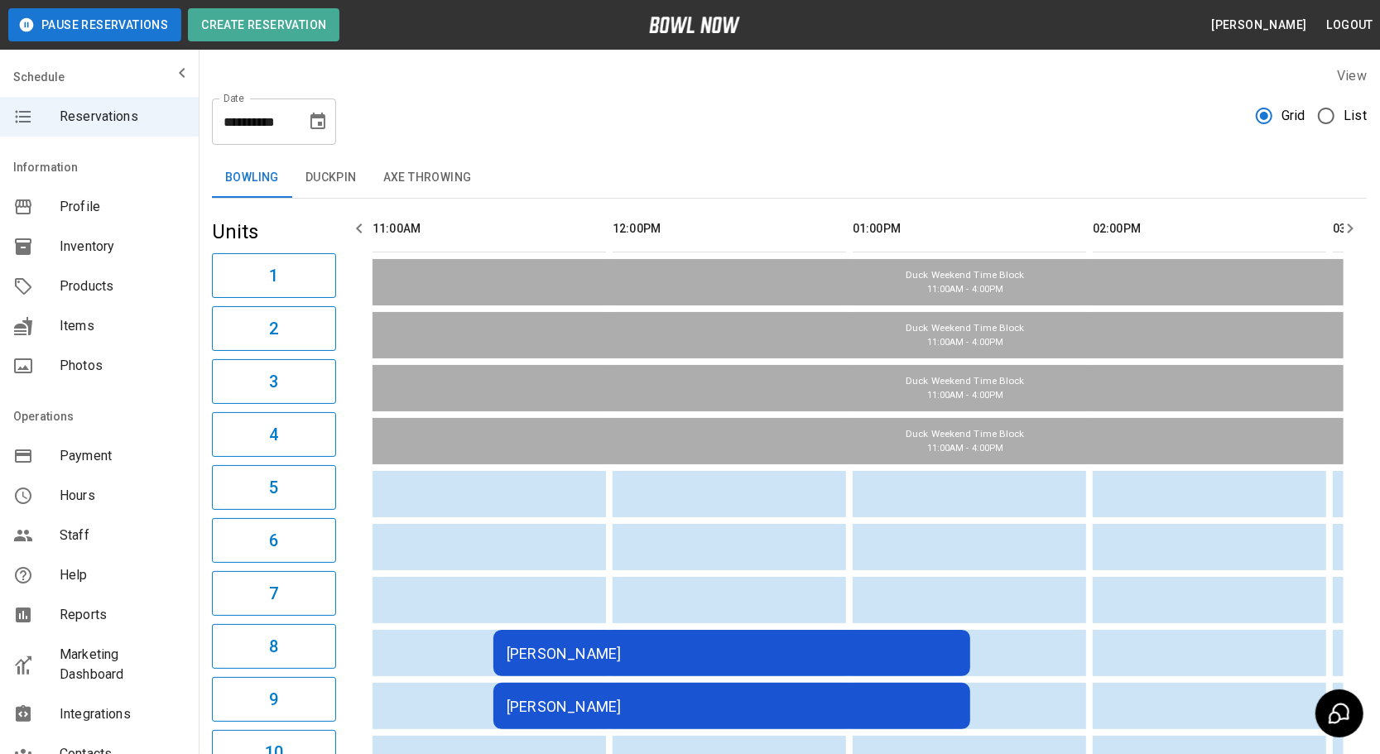
drag, startPoint x: 638, startPoint y: 479, endPoint x: 144, endPoint y: 471, distance: 493.6
click at [340, 167] on button "Duckpin" at bounding box center [331, 178] width 78 height 40
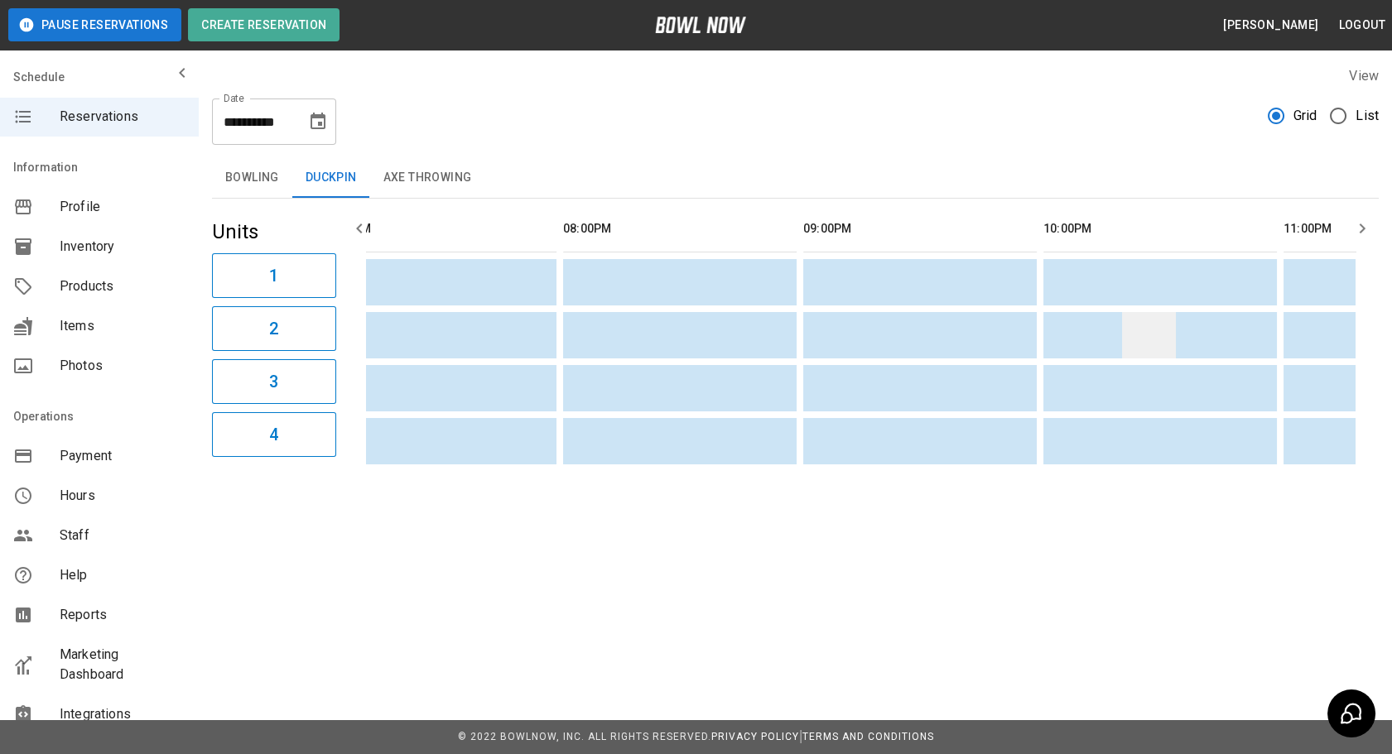
drag, startPoint x: 678, startPoint y: 365, endPoint x: 955, endPoint y: 349, distance: 277.1
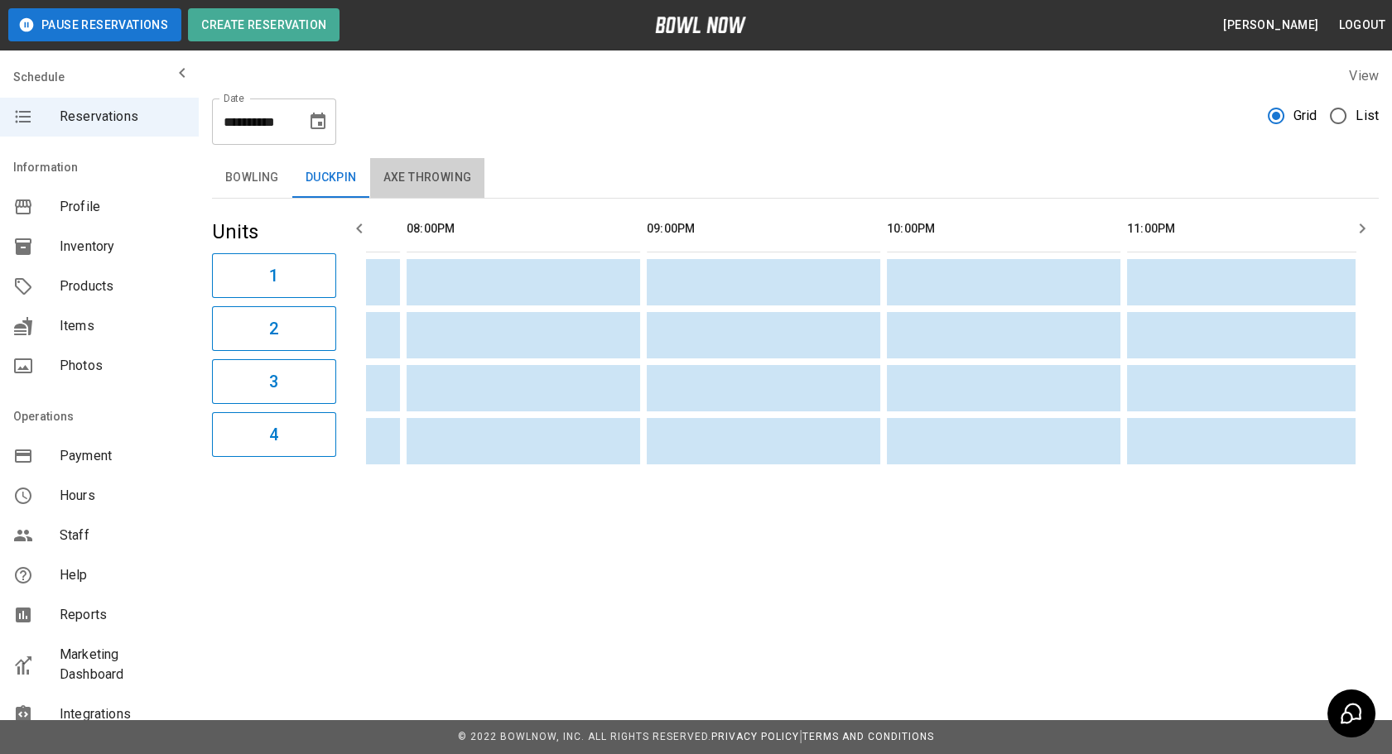
click at [437, 185] on button "Axe Throwing" at bounding box center [427, 178] width 115 height 40
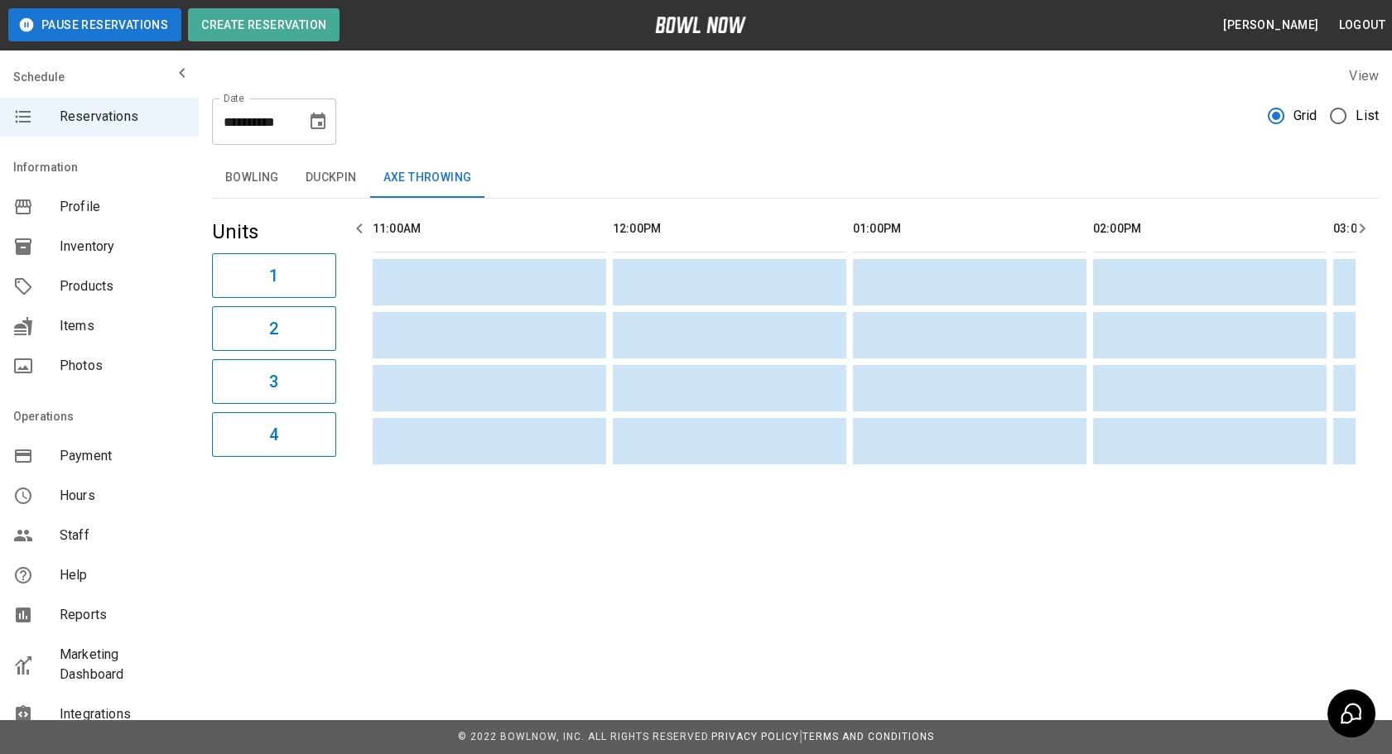
drag, startPoint x: 759, startPoint y: 367, endPoint x: 300, endPoint y: 353, distance: 459.8
click at [313, 132] on button "Choose date, selected date is Aug 23, 2025" at bounding box center [317, 121] width 33 height 33
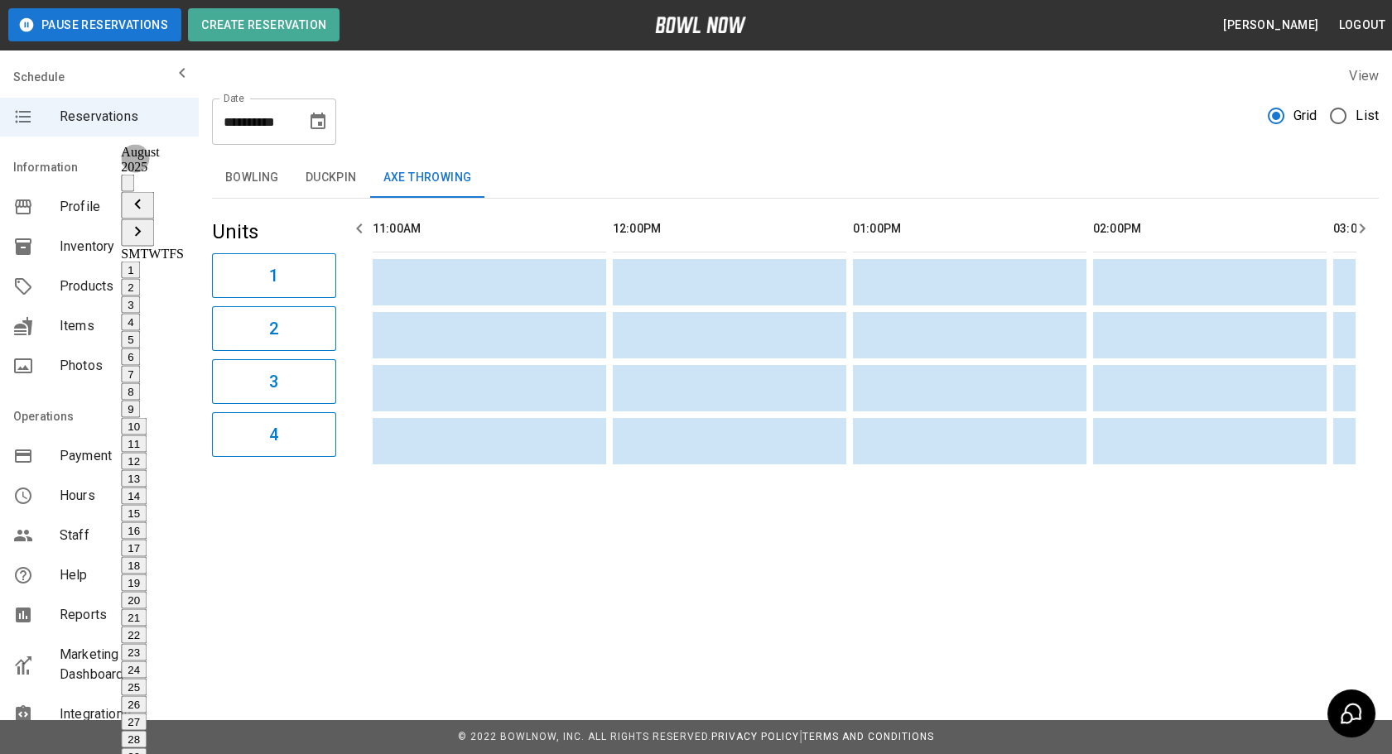
click at [147, 540] on button "17" at bounding box center [134, 548] width 26 height 17
type input "**********"
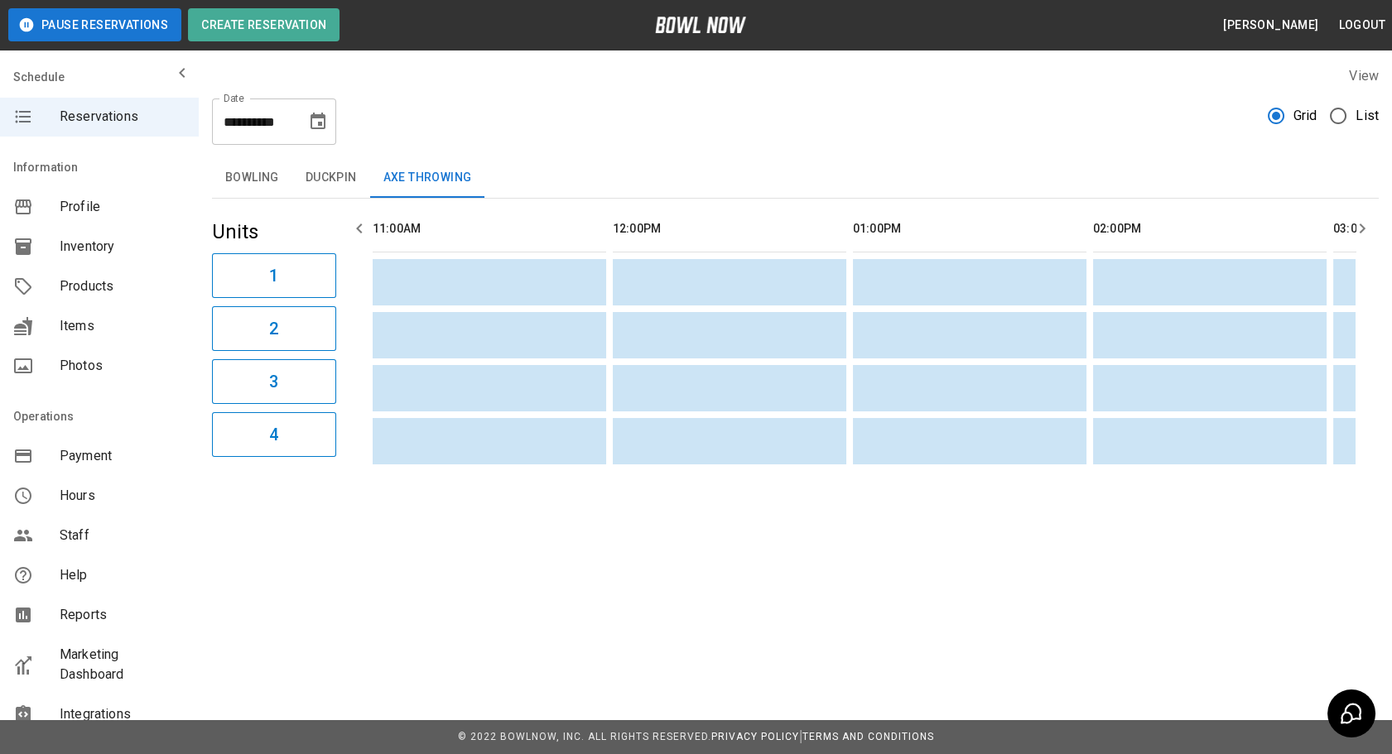
click at [647, 138] on div "**********" at bounding box center [795, 115] width 1167 height 60
click at [284, 185] on button "Bowling" at bounding box center [252, 178] width 80 height 40
